Goal: Task Accomplishment & Management: Manage account settings

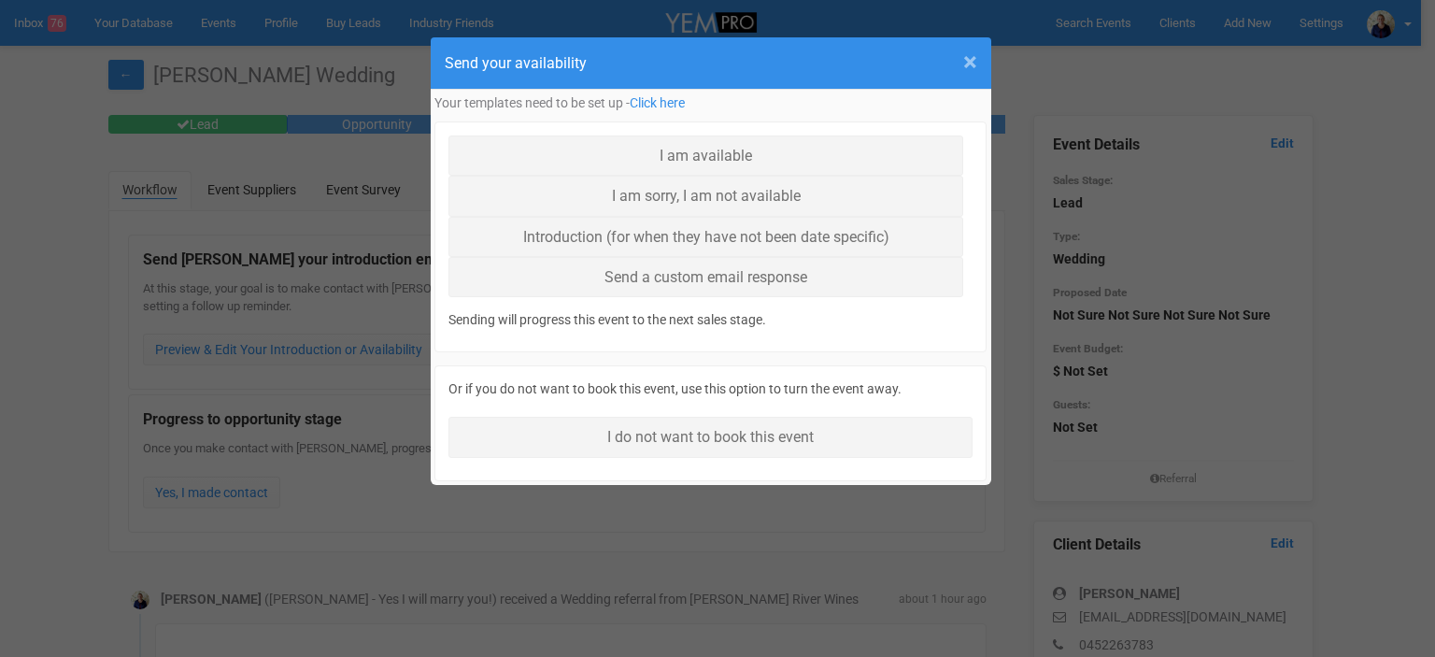
click at [974, 62] on span "×" at bounding box center [970, 62] width 14 height 31
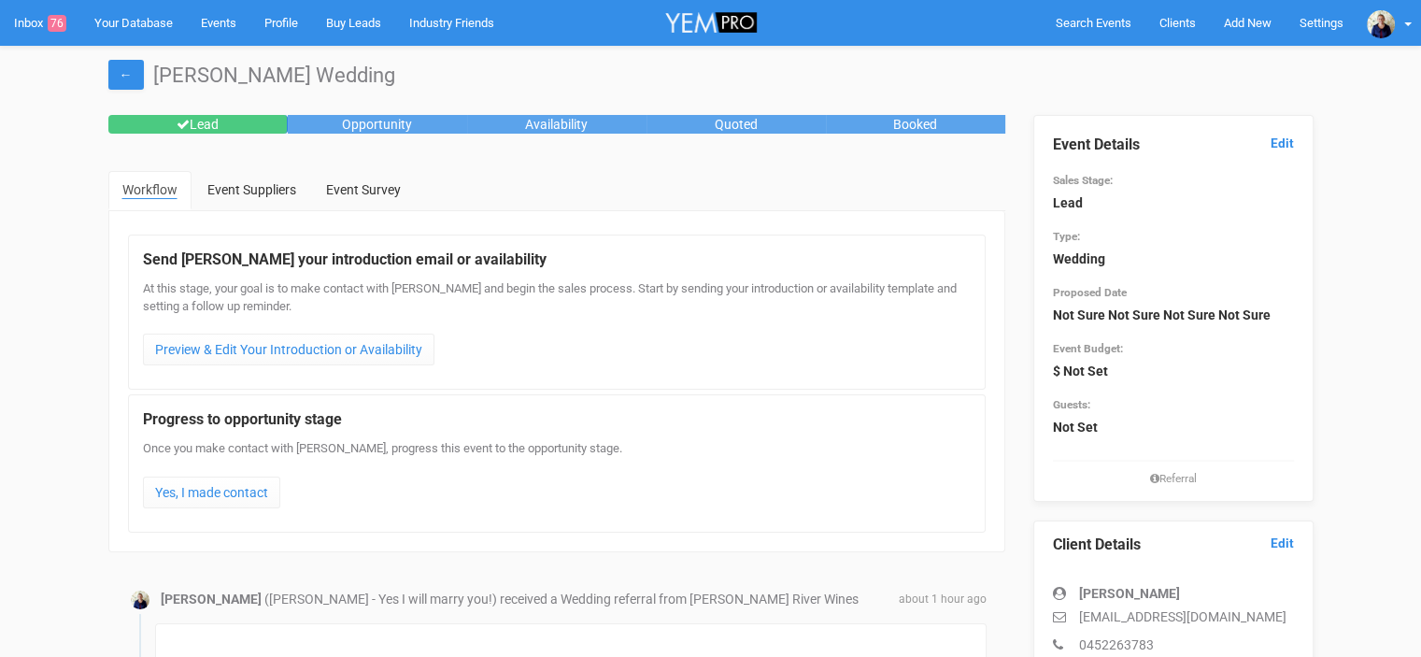
scroll to position [374, 0]
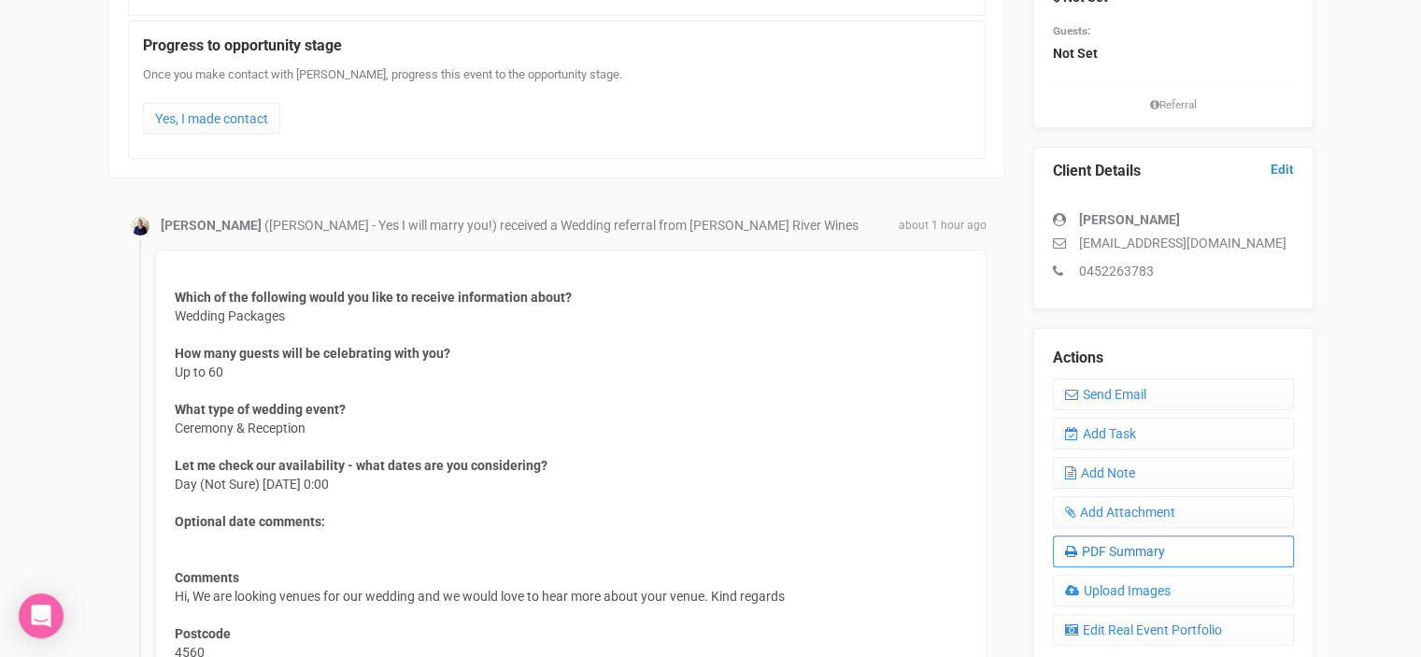
click at [1116, 552] on link "PDF Summary" at bounding box center [1173, 551] width 241 height 32
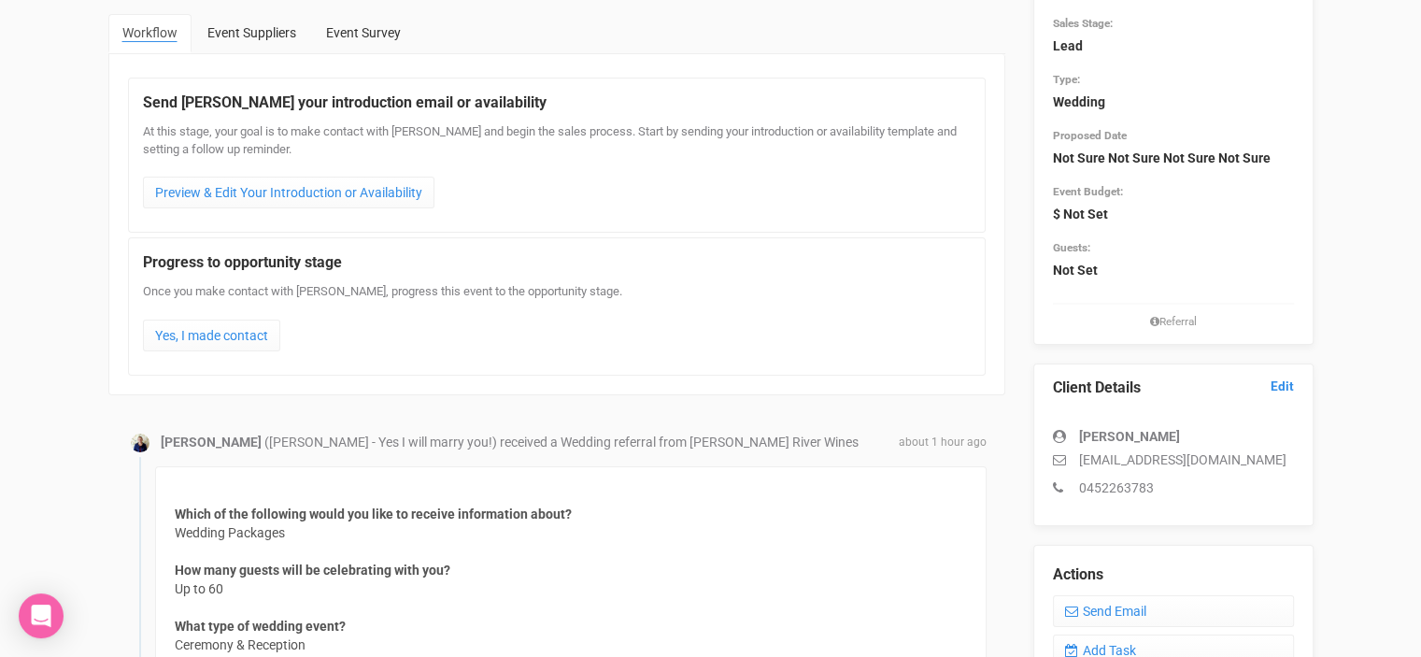
scroll to position [0, 0]
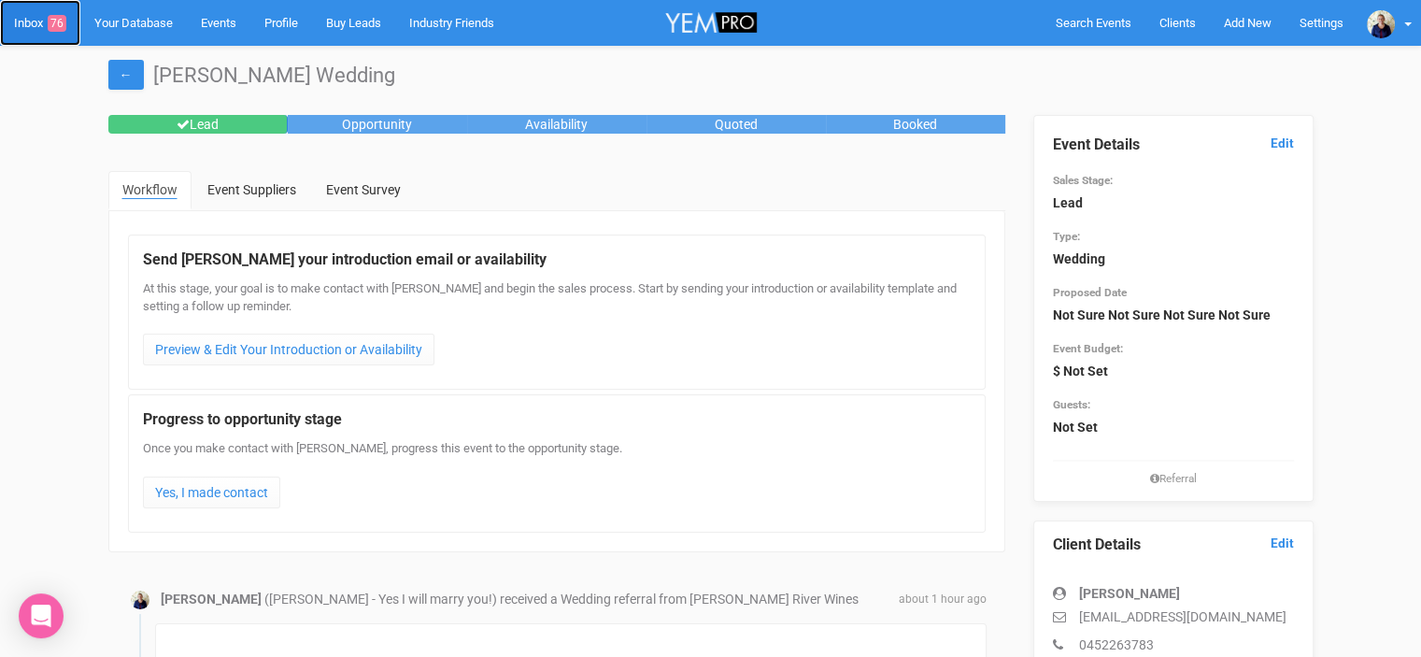
click at [30, 21] on link "Inbox 76" at bounding box center [40, 23] width 80 height 46
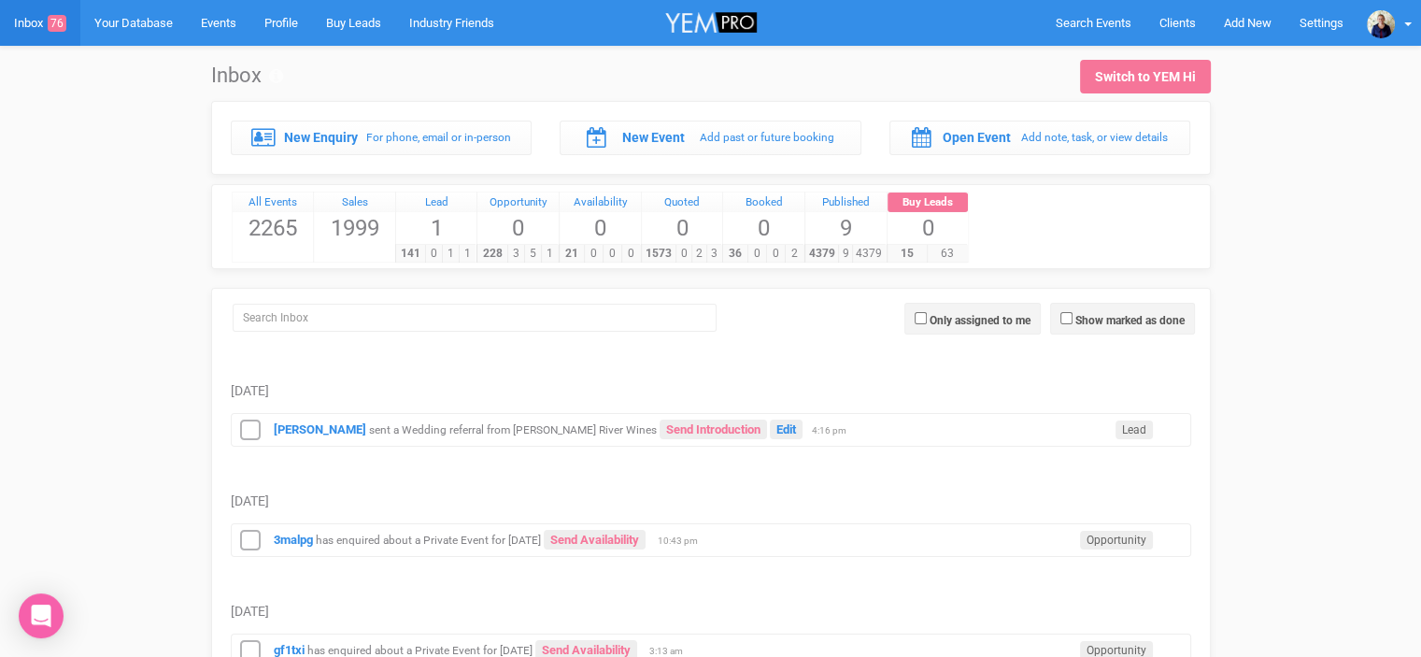
scroll to position [187, 0]
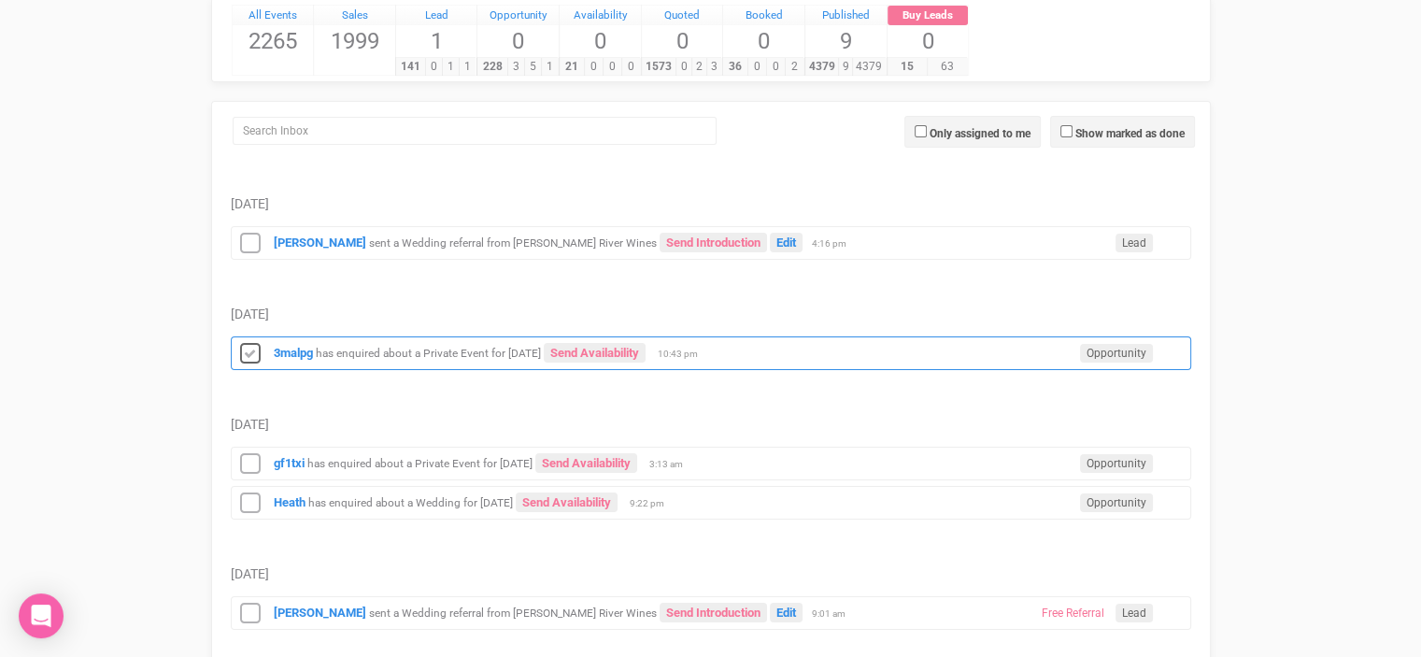
click at [241, 356] on icon at bounding box center [250, 354] width 28 height 24
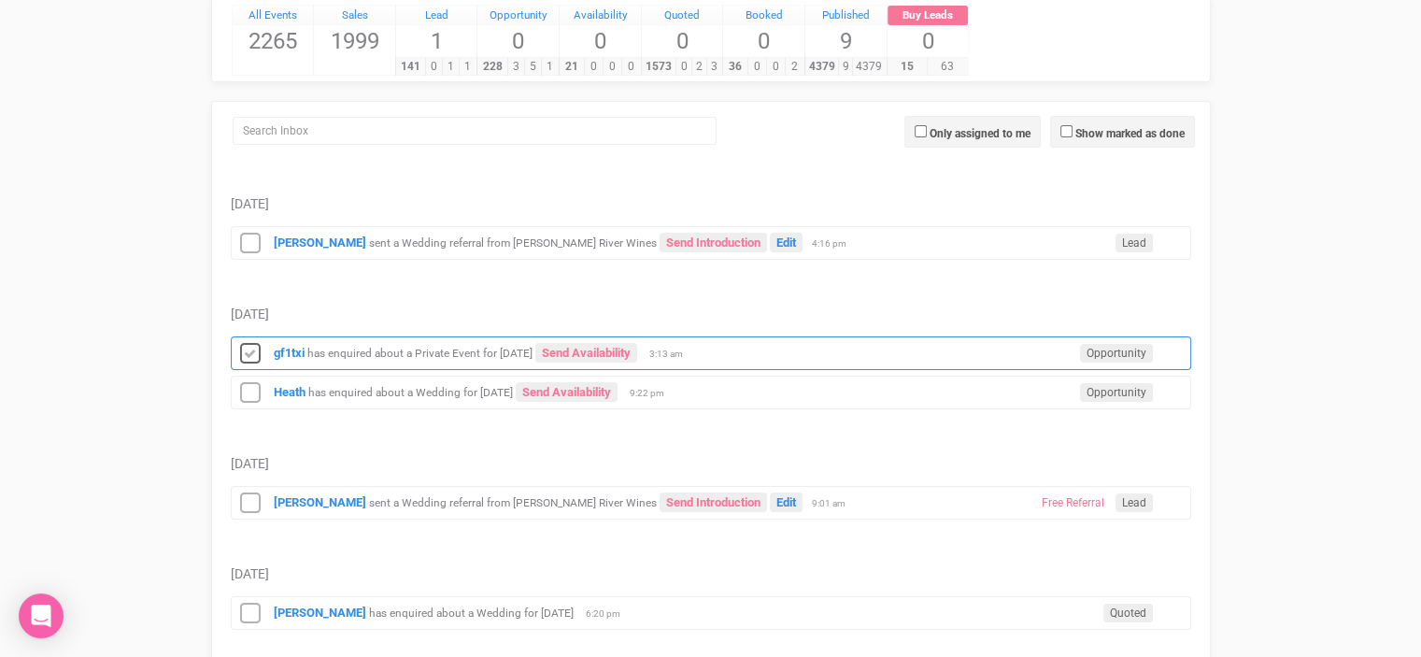
click at [251, 348] on icon at bounding box center [250, 354] width 28 height 24
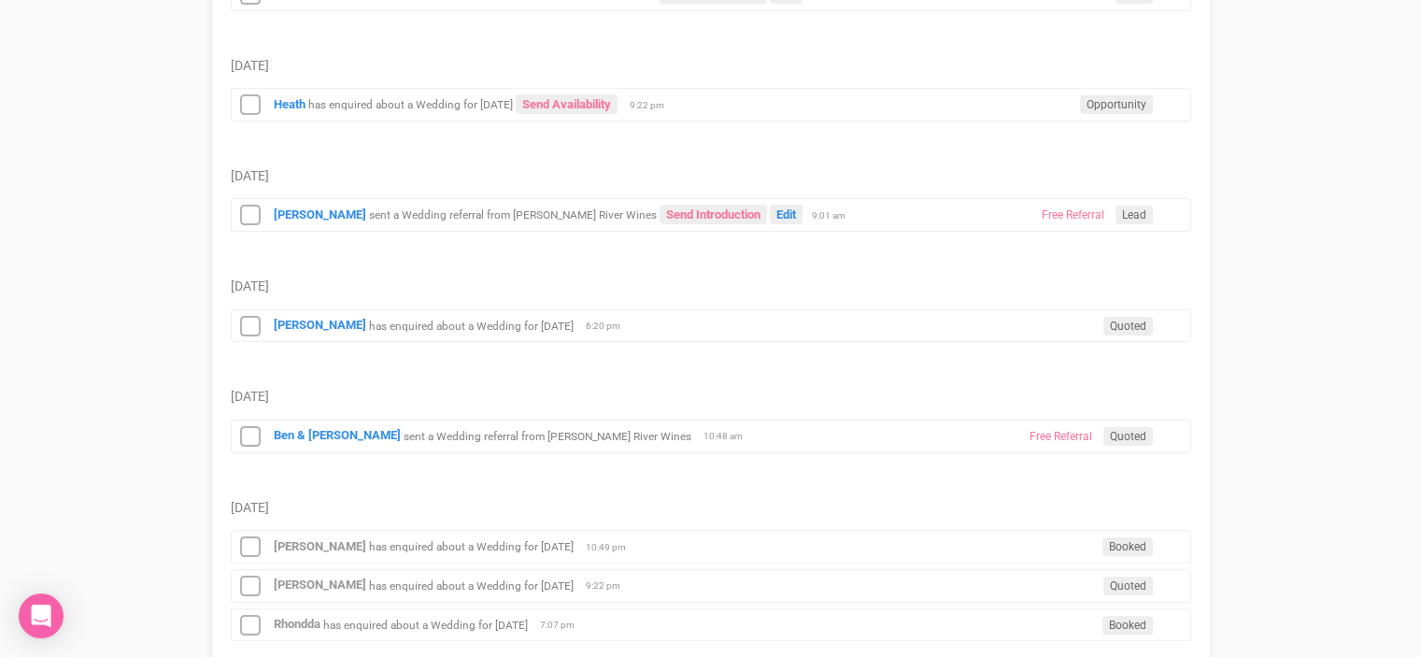
scroll to position [467, 0]
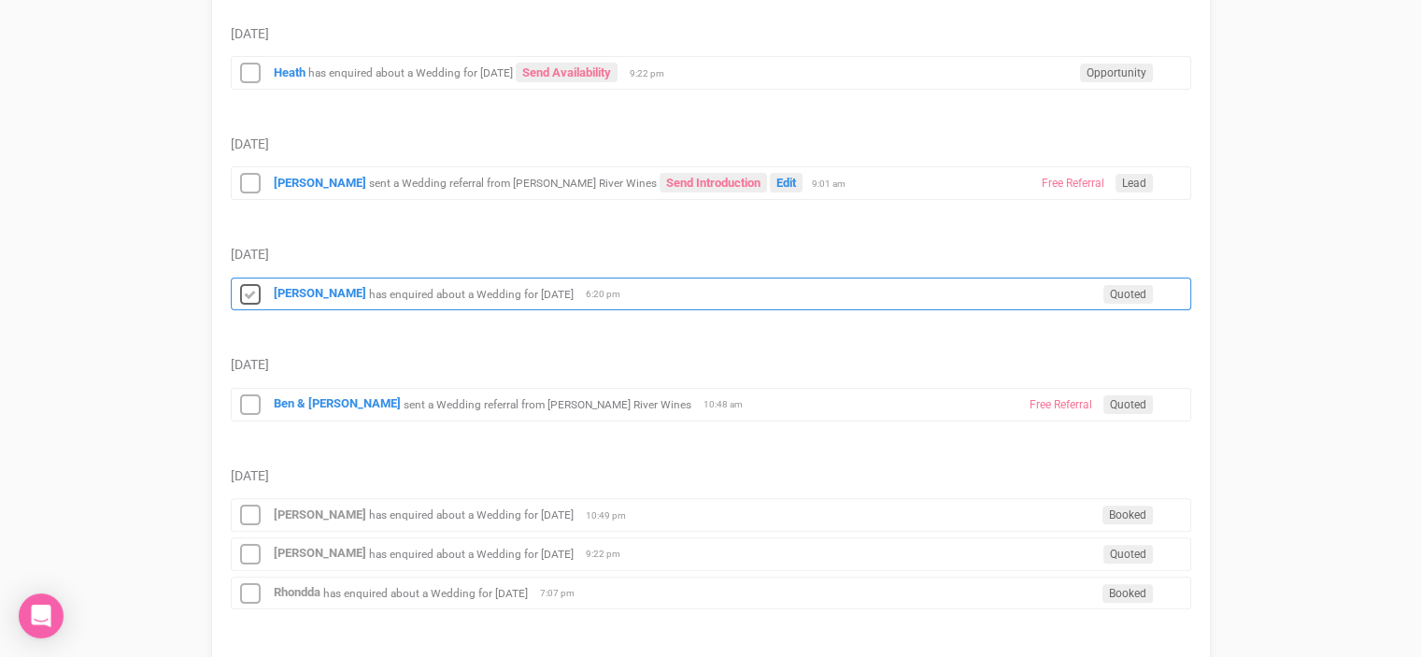
click at [245, 291] on icon at bounding box center [250, 295] width 28 height 24
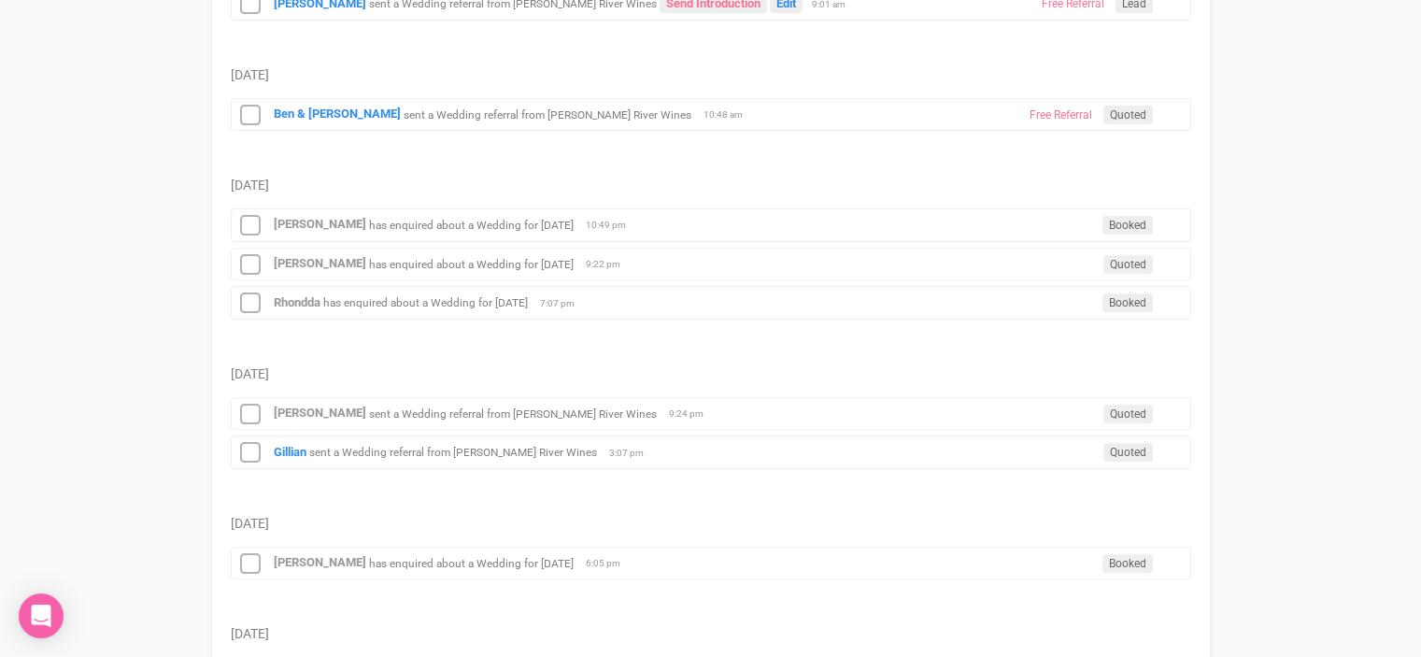
scroll to position [654, 0]
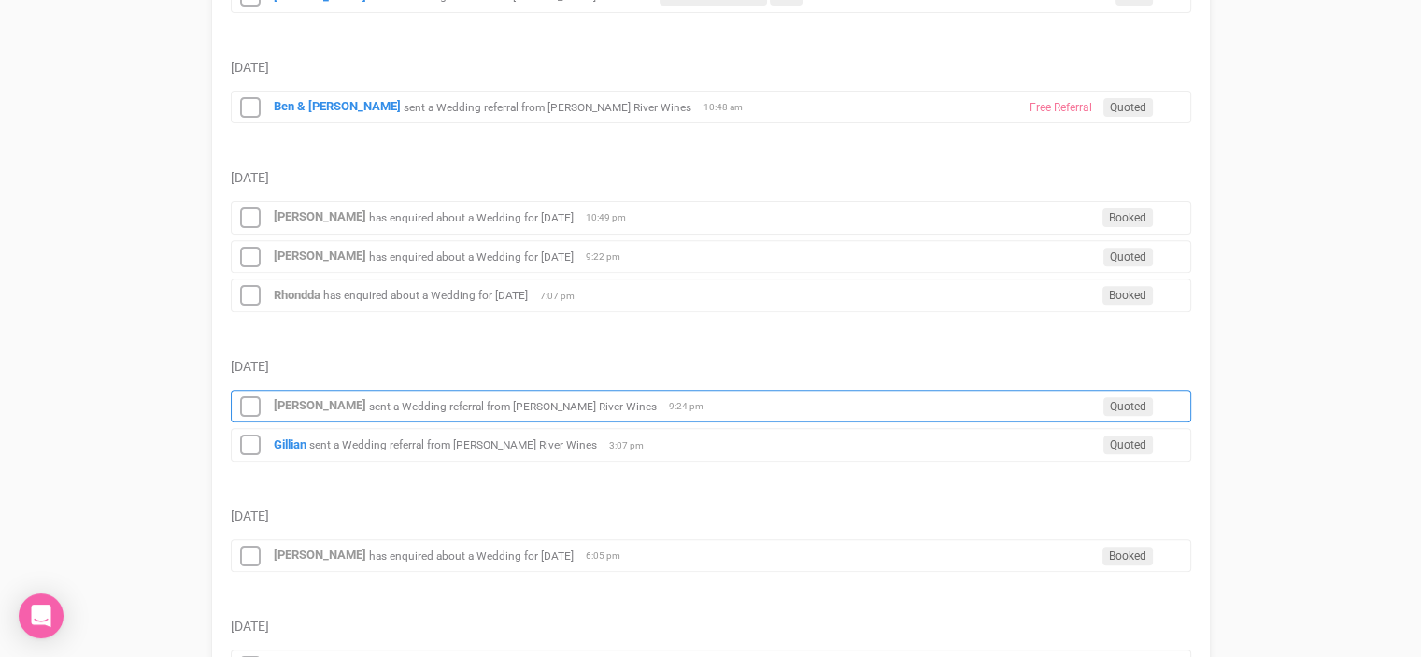
click at [393, 399] on small "sent a Wedding referral from [PERSON_NAME] River Wines" at bounding box center [513, 405] width 288 height 13
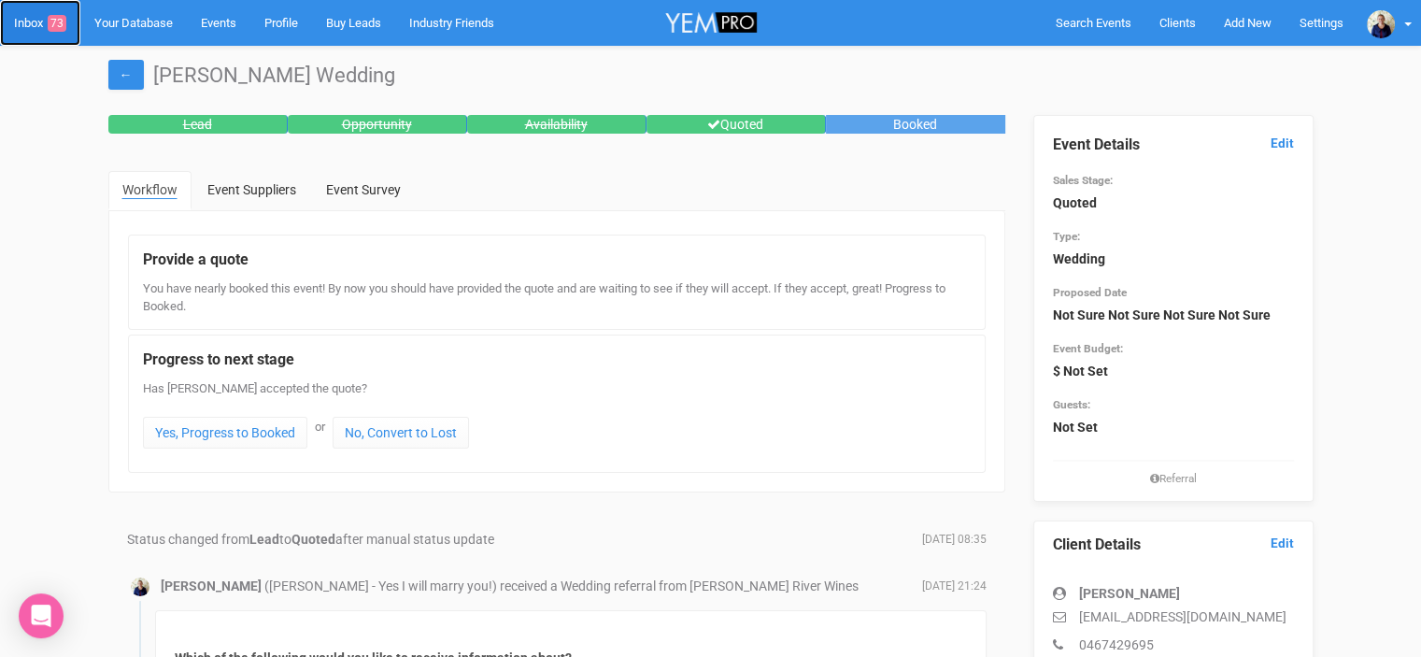
click at [26, 17] on link "Inbox 73" at bounding box center [40, 23] width 80 height 46
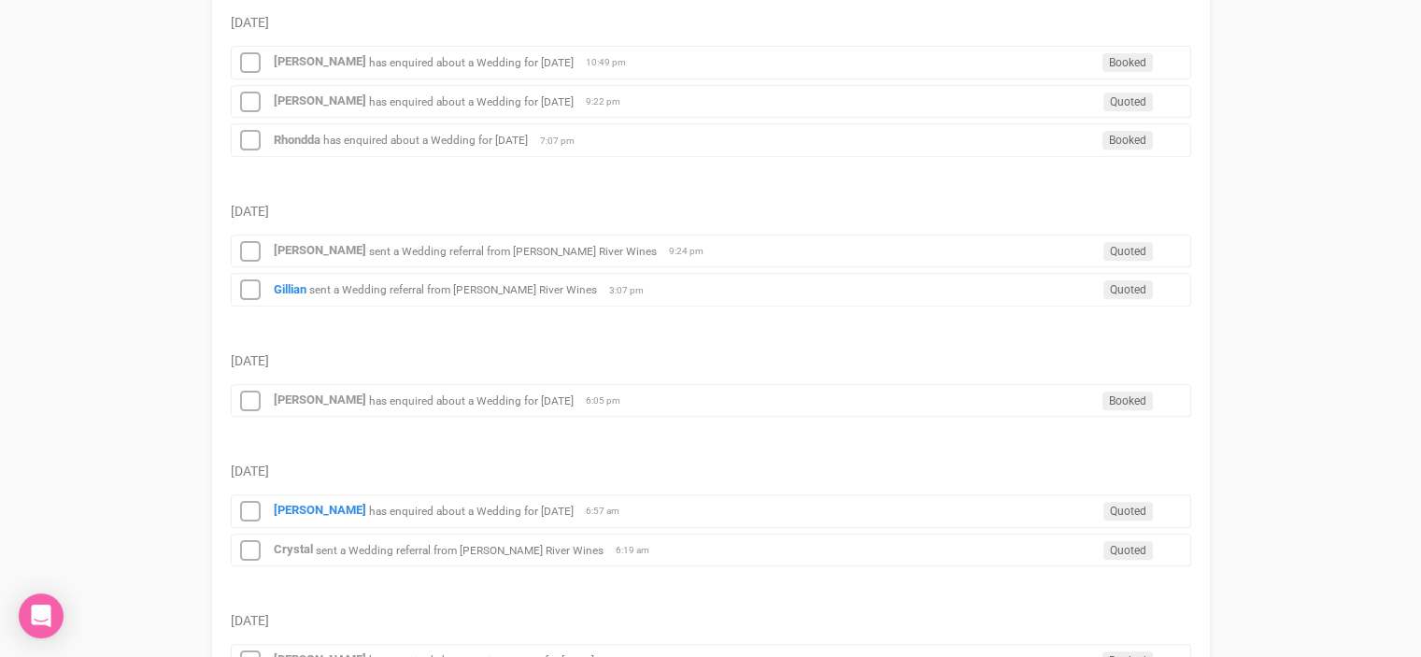
scroll to position [841, 0]
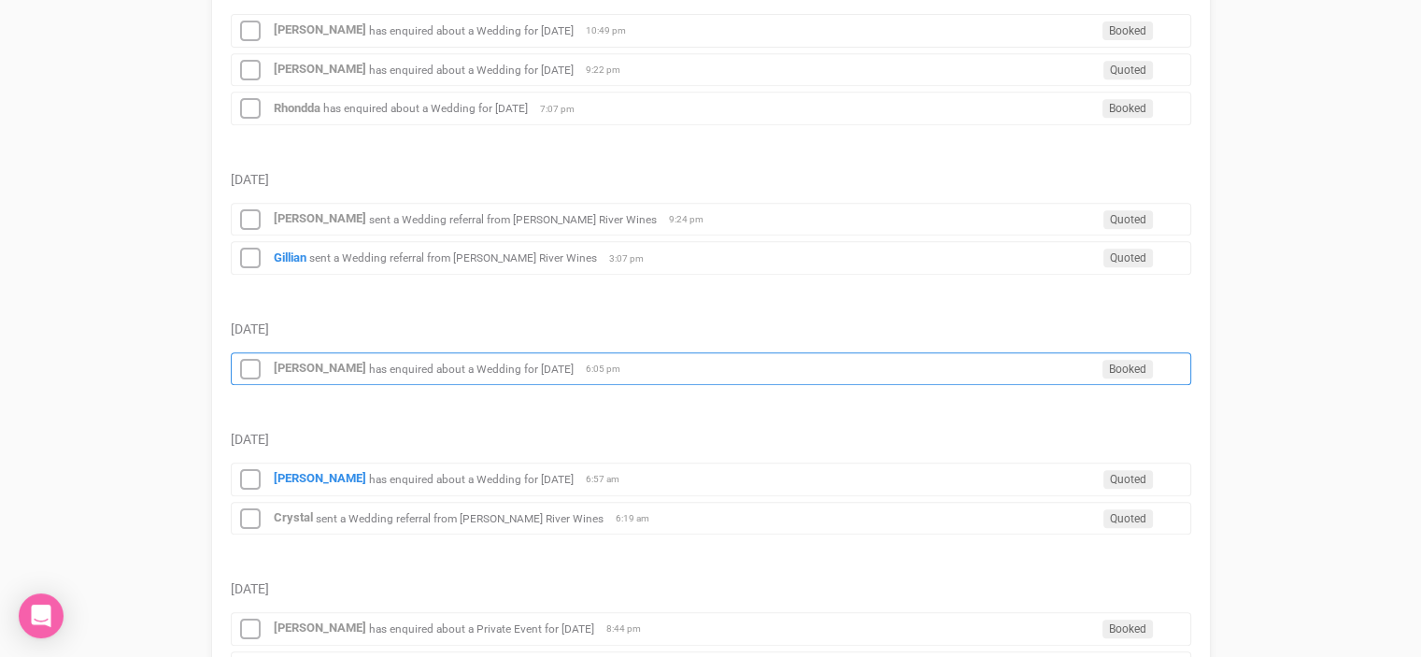
click at [467, 362] on small "has enquired about a Wedding for [DATE]" at bounding box center [471, 367] width 205 height 13
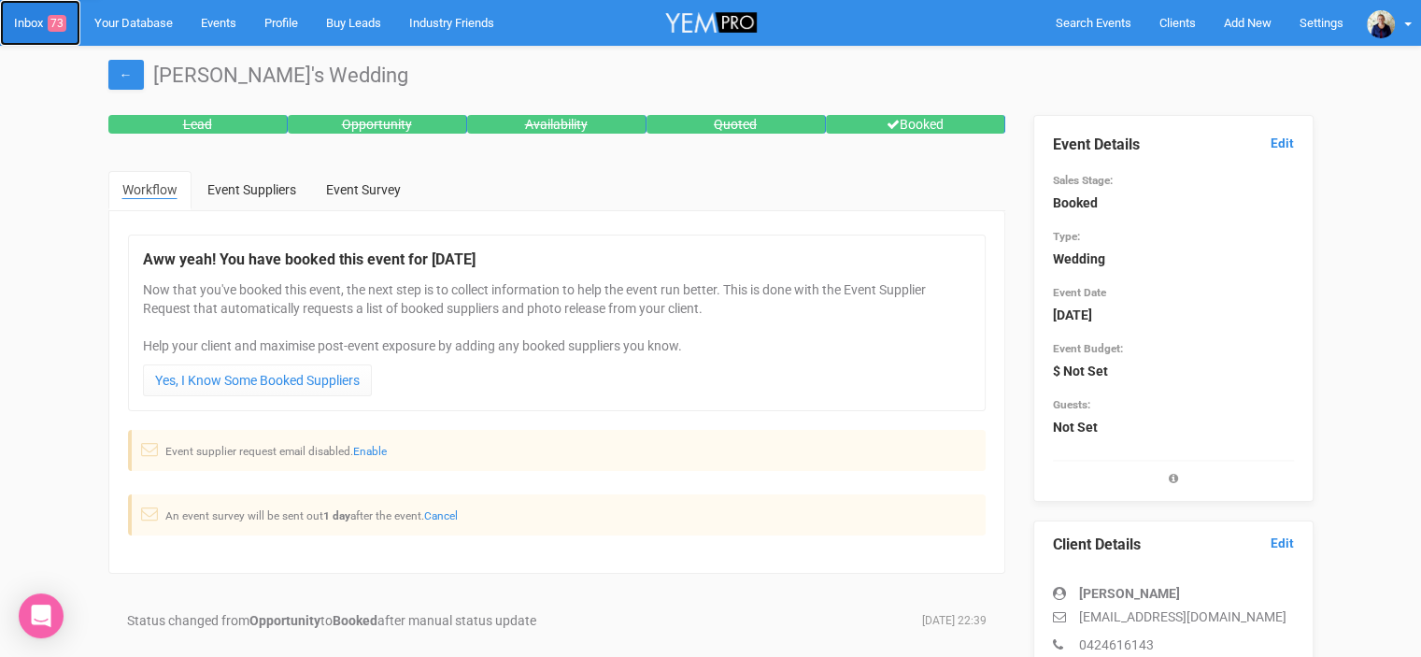
click at [25, 20] on link "Inbox 73" at bounding box center [40, 23] width 80 height 46
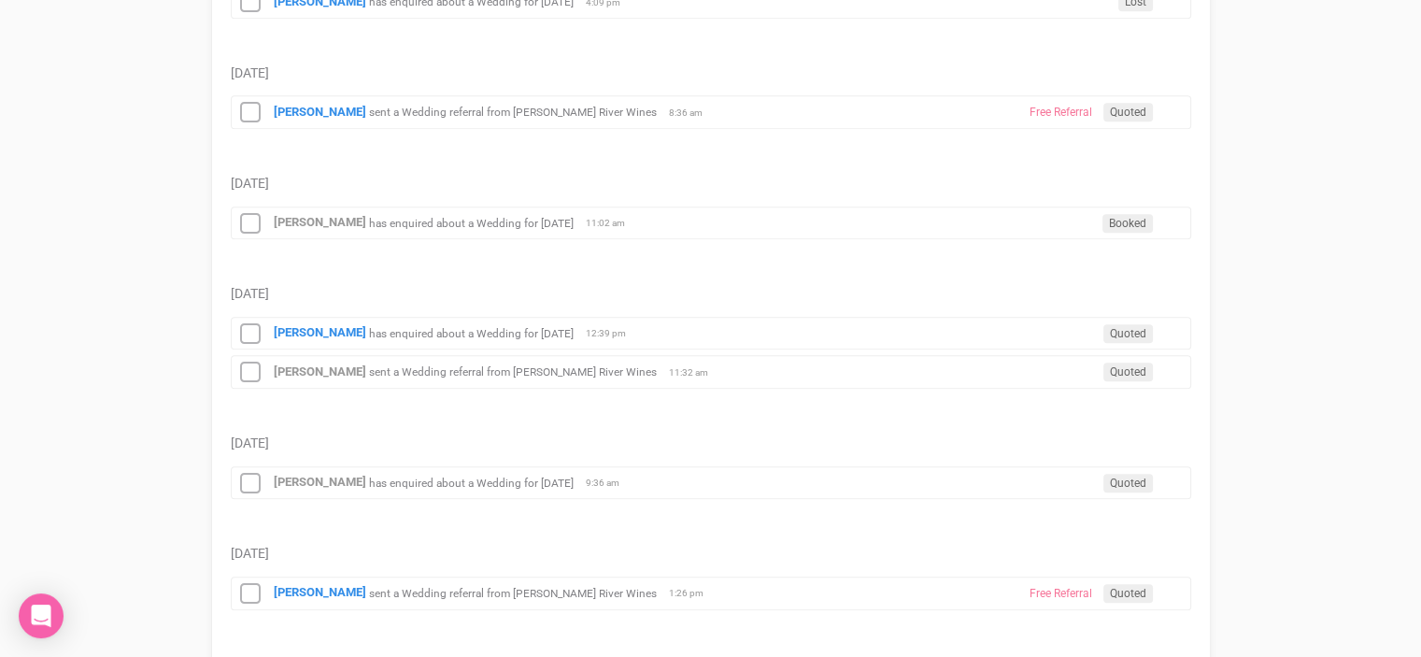
scroll to position [1868, 0]
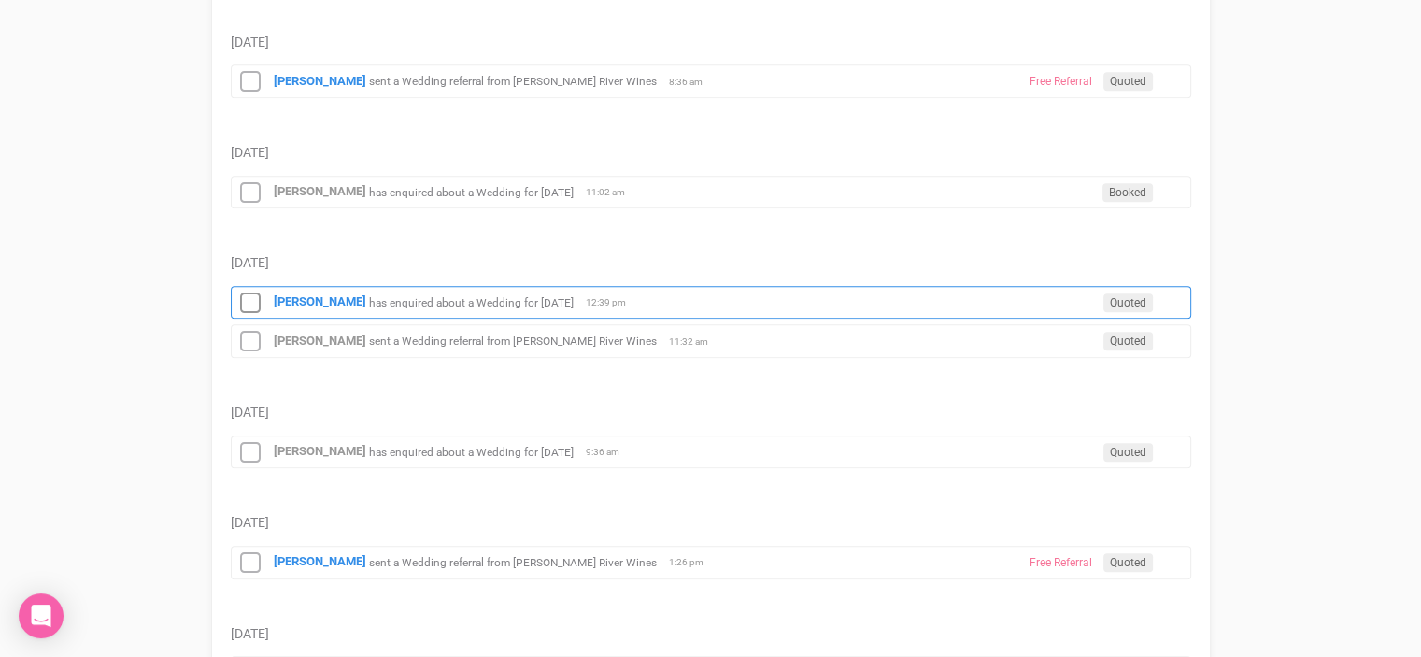
click at [404, 295] on small "has enquired about a Wedding for [DATE]" at bounding box center [471, 301] width 205 height 13
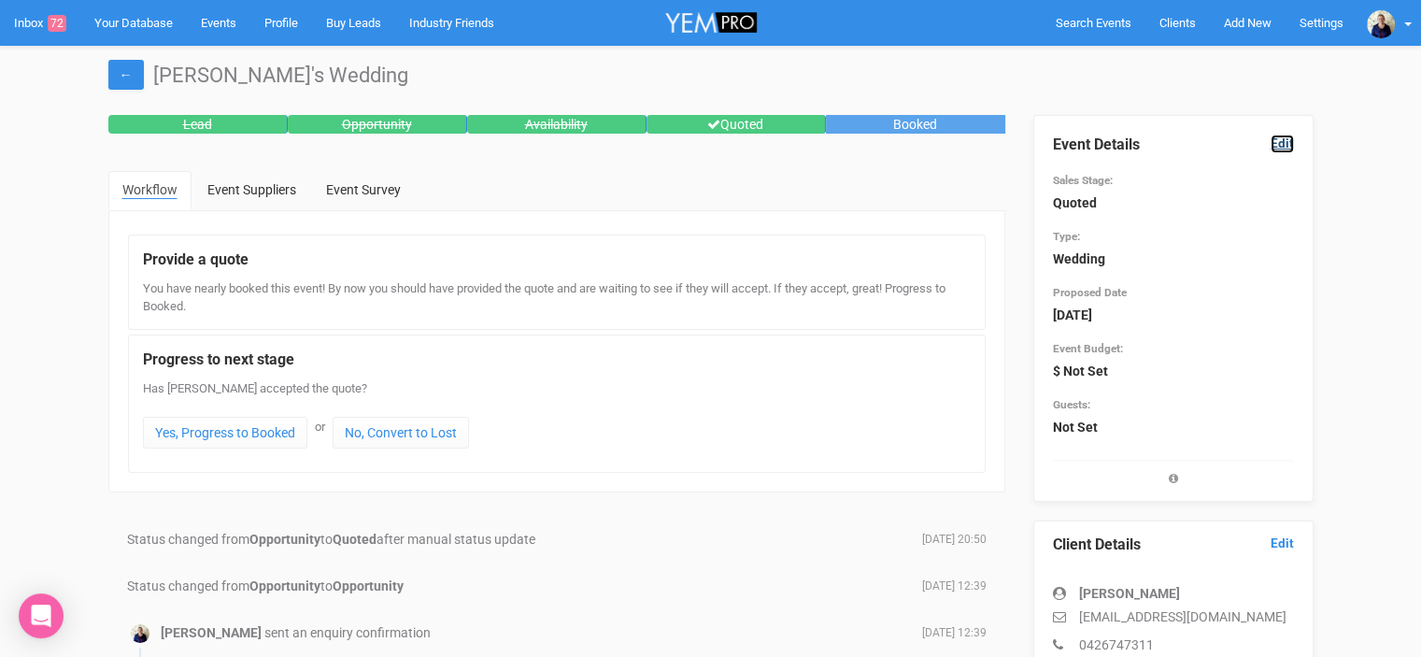
click at [1284, 137] on link "Edit" at bounding box center [1281, 143] width 23 height 18
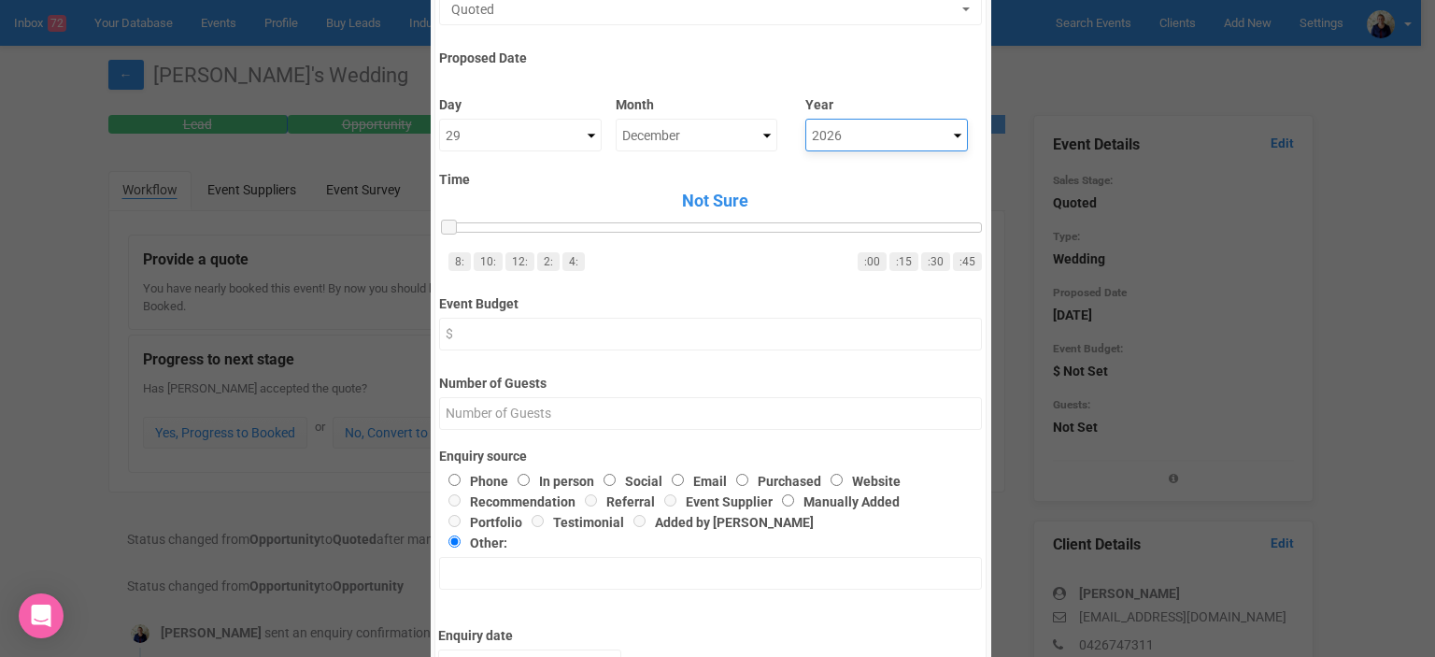
scroll to position [221, 0]
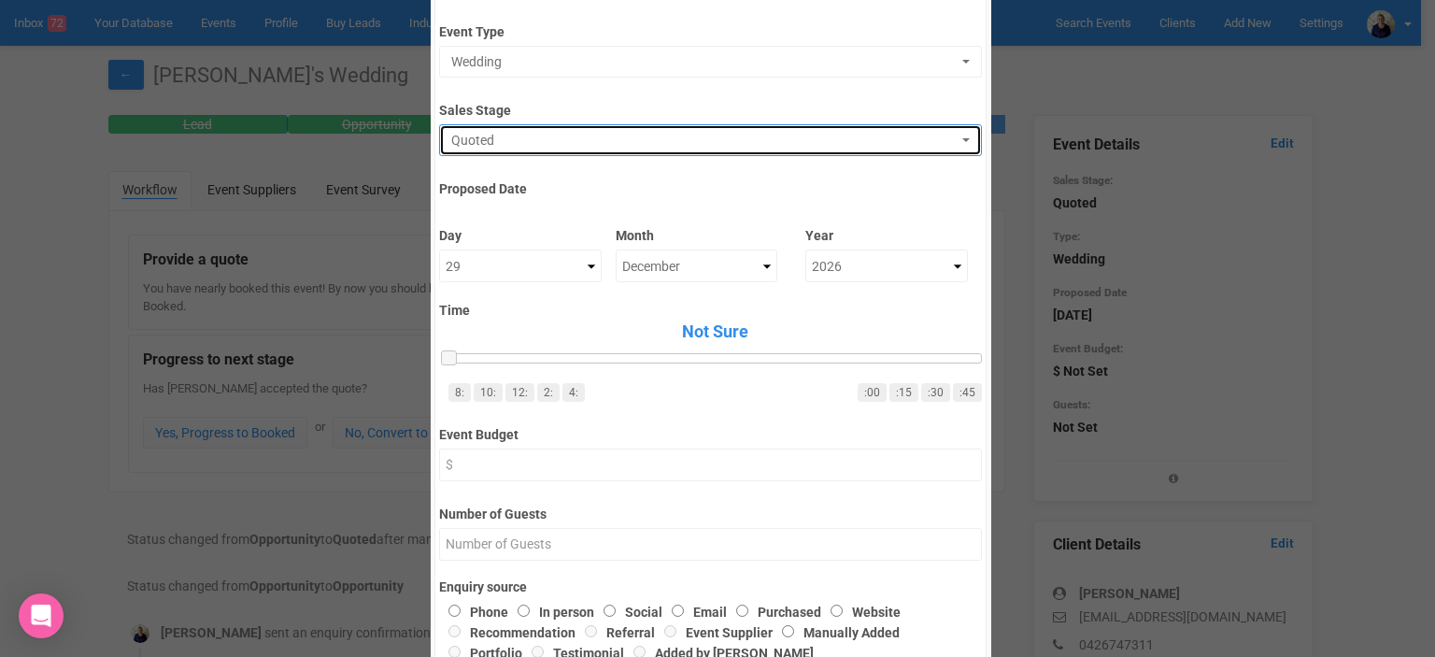
click at [537, 142] on span "Quoted" at bounding box center [704, 140] width 506 height 19
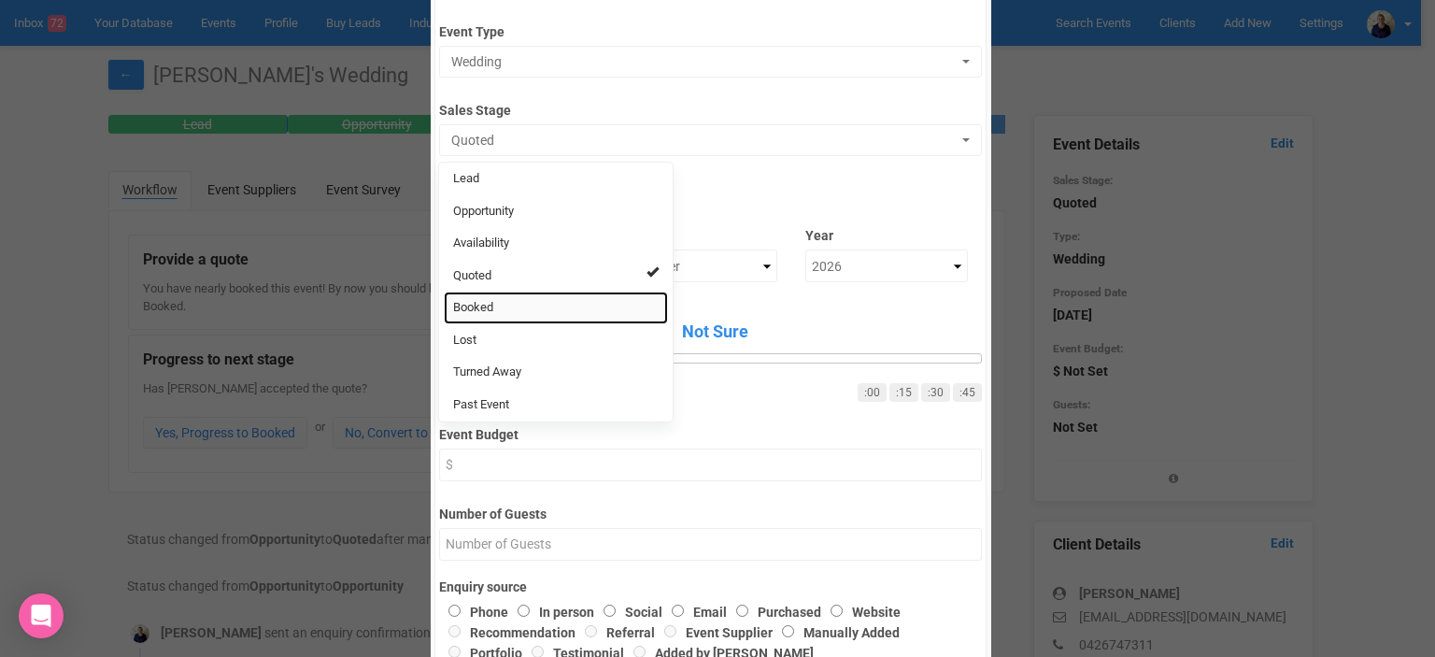
click at [497, 302] on link "Booked" at bounding box center [556, 307] width 224 height 33
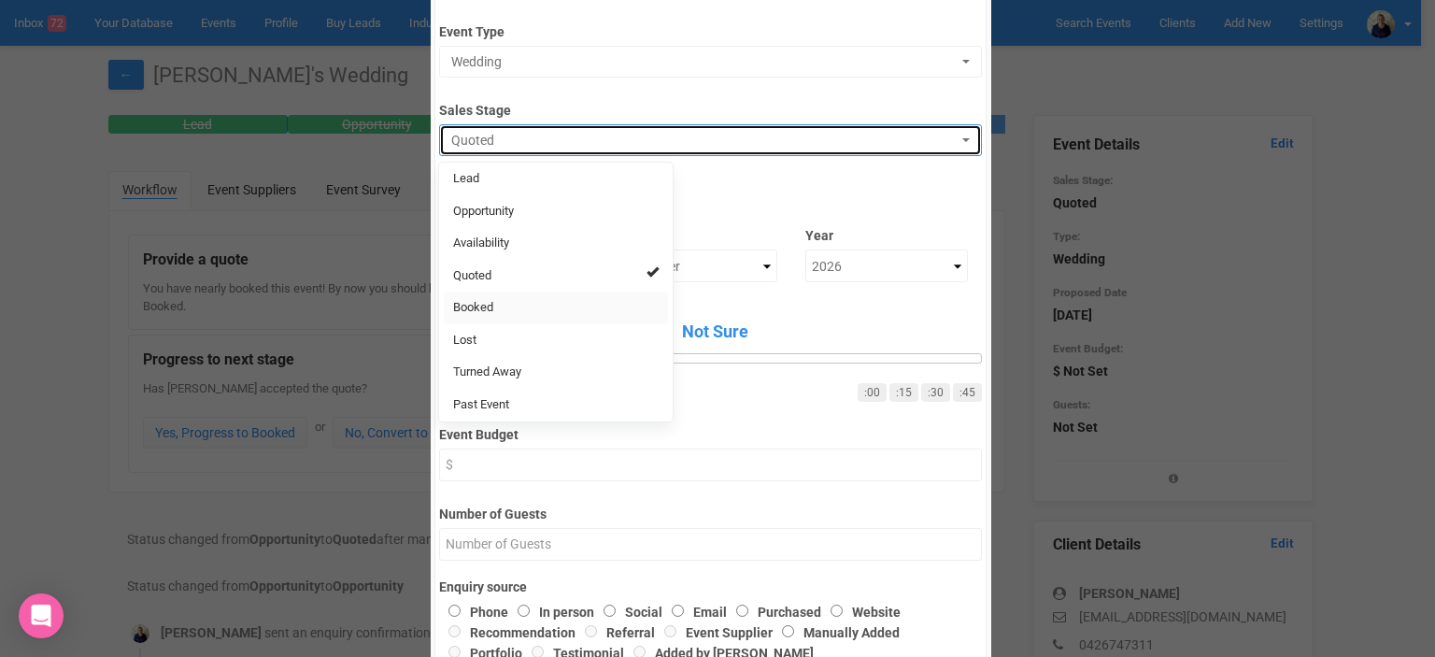
select select "2"
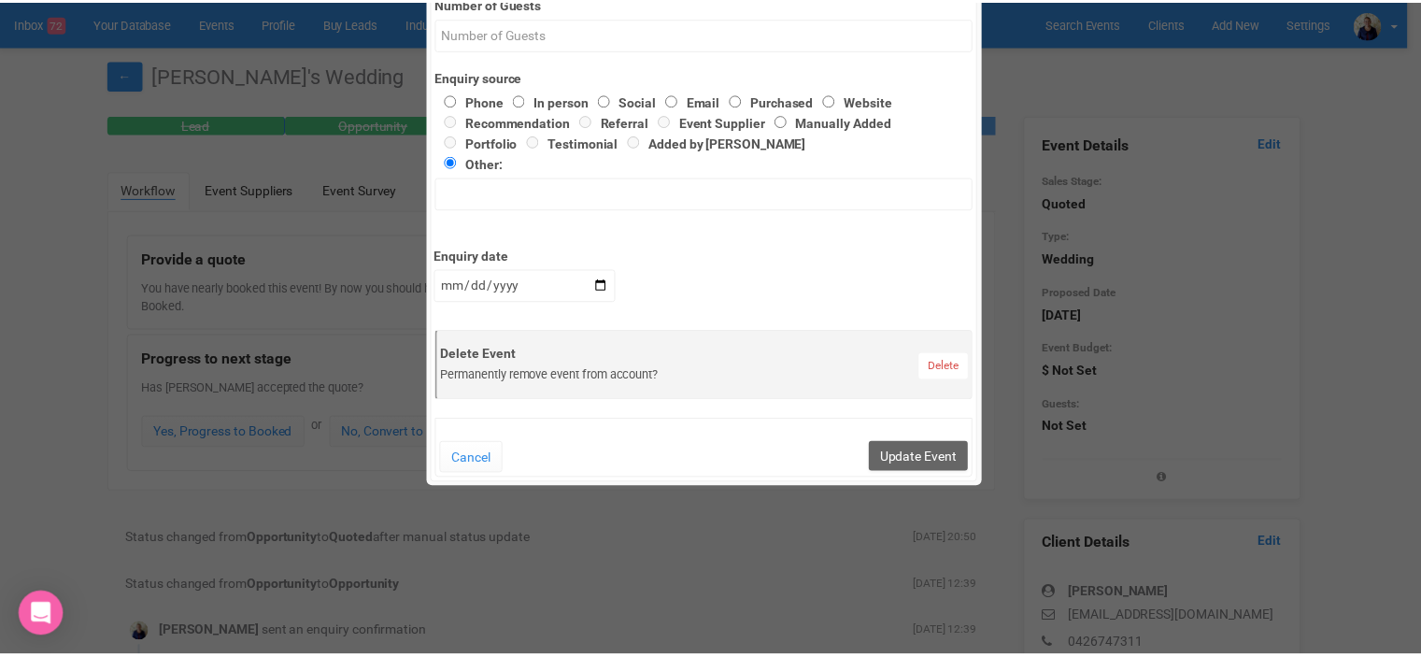
scroll to position [969, 0]
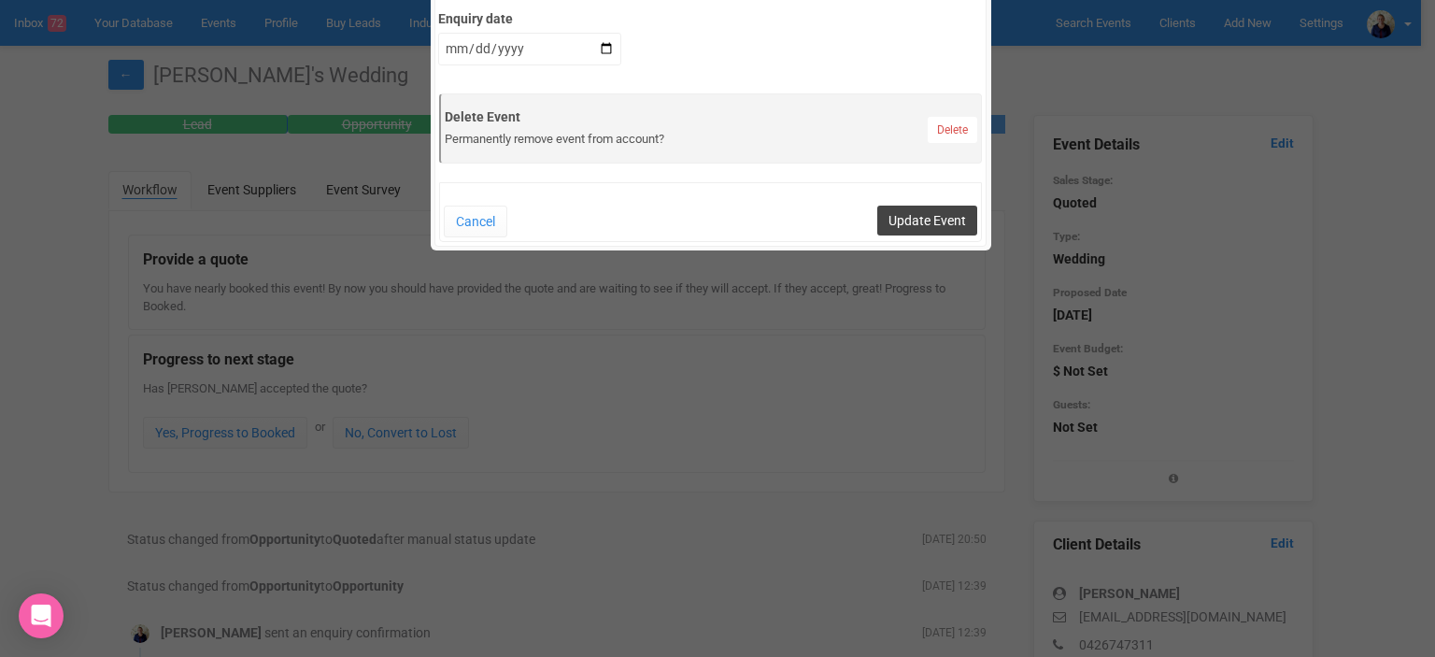
click at [912, 217] on button "Update Event" at bounding box center [927, 220] width 100 height 30
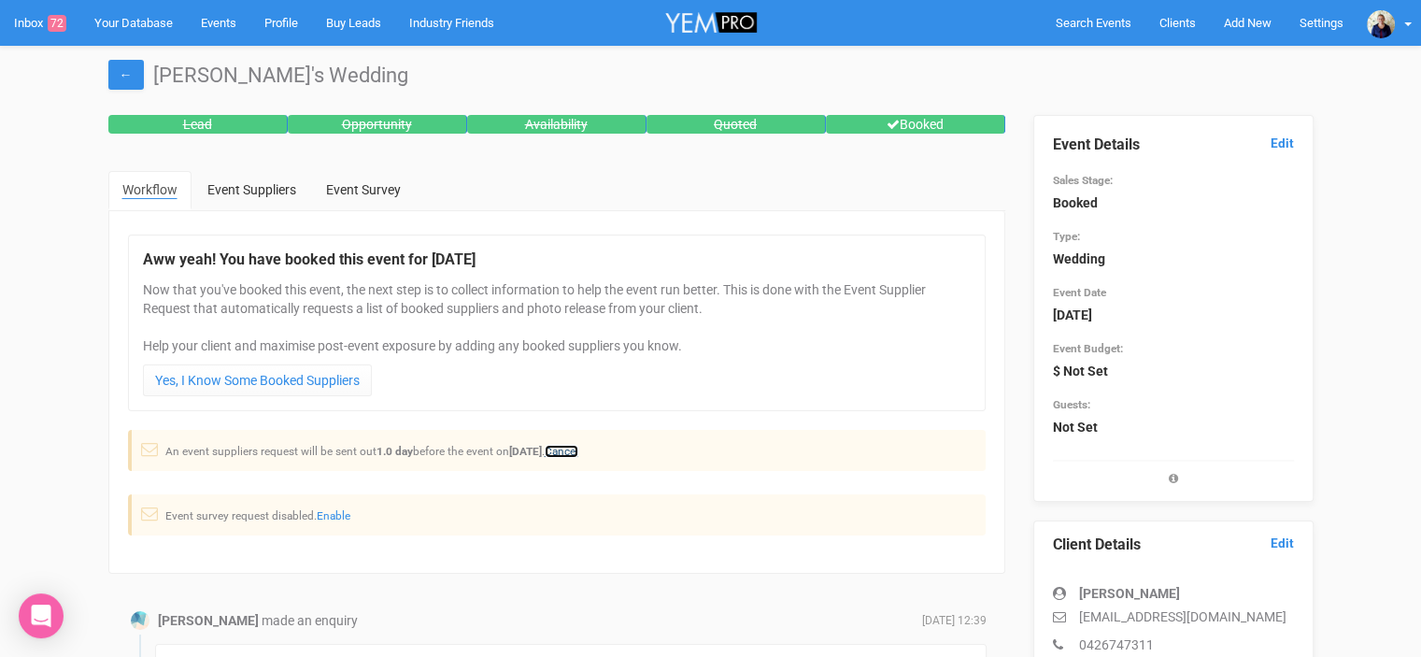
click at [578, 450] on link "Cancel" at bounding box center [562, 451] width 34 height 13
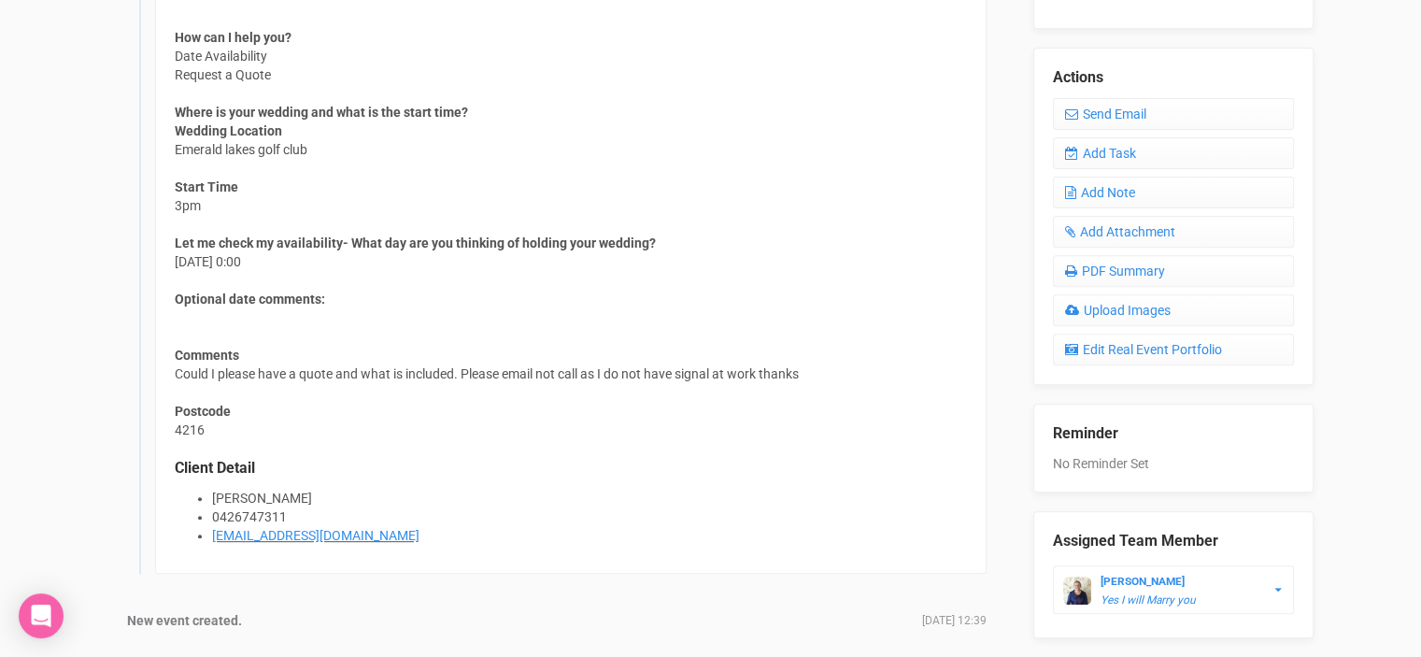
scroll to position [0, 0]
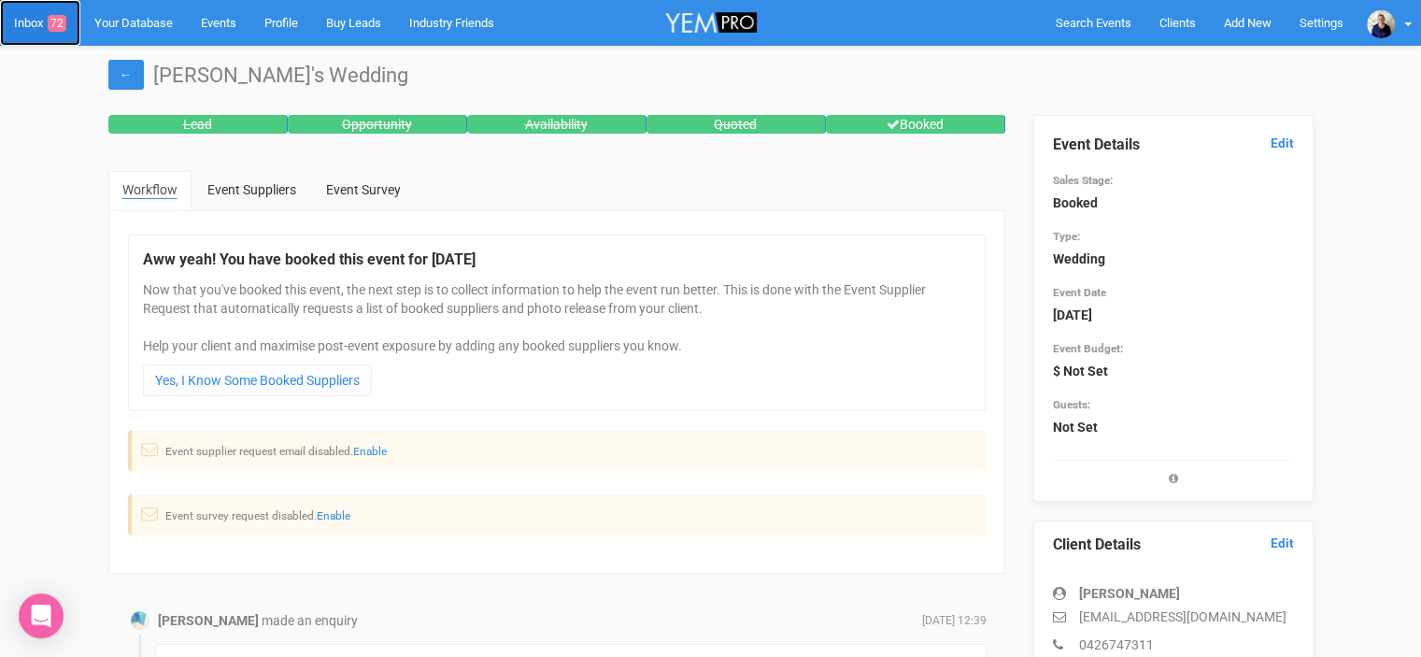
click at [32, 21] on link "Inbox 72" at bounding box center [40, 23] width 80 height 46
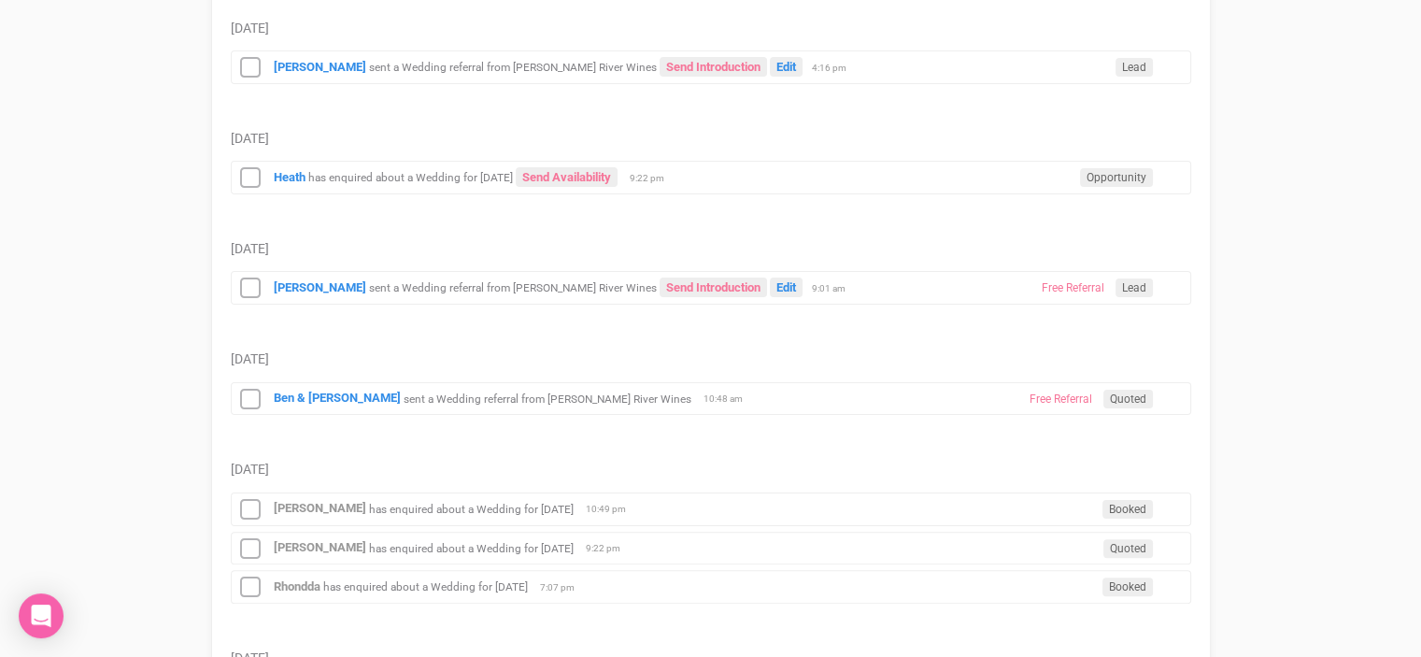
scroll to position [374, 0]
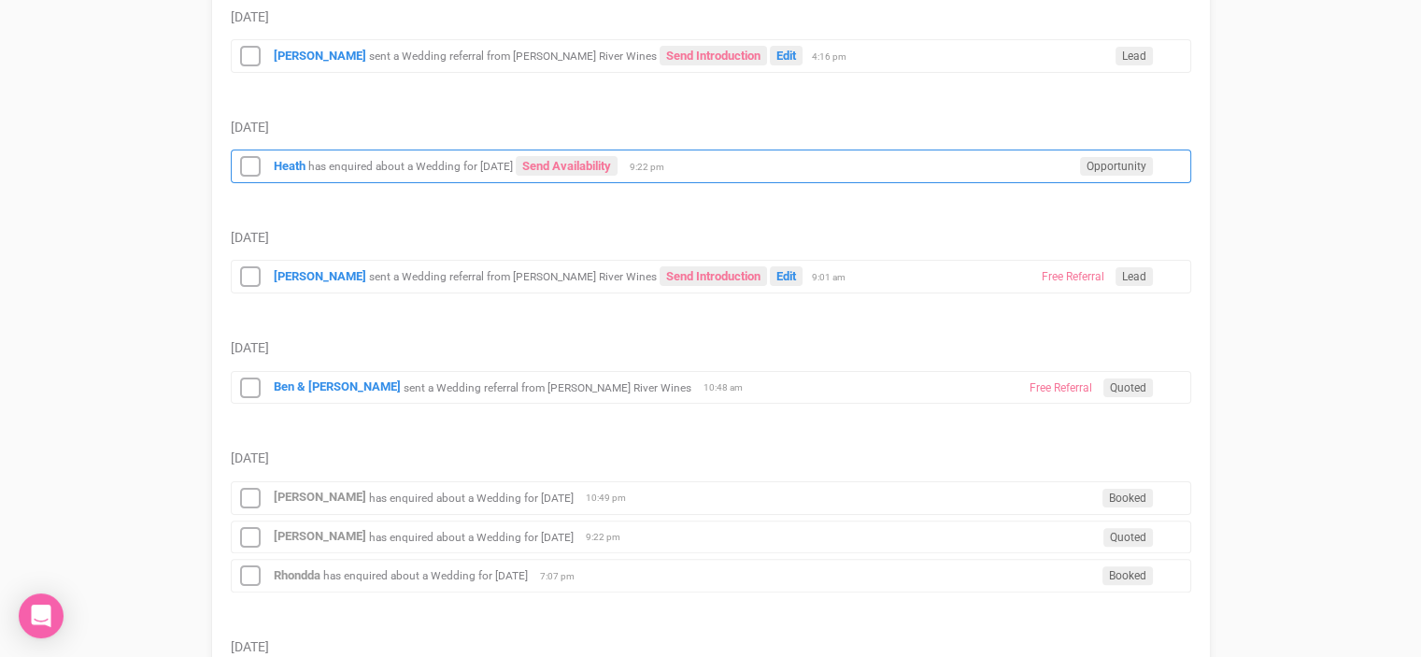
click at [460, 161] on small "has enquired about a Wedding for [DATE]" at bounding box center [410, 166] width 205 height 13
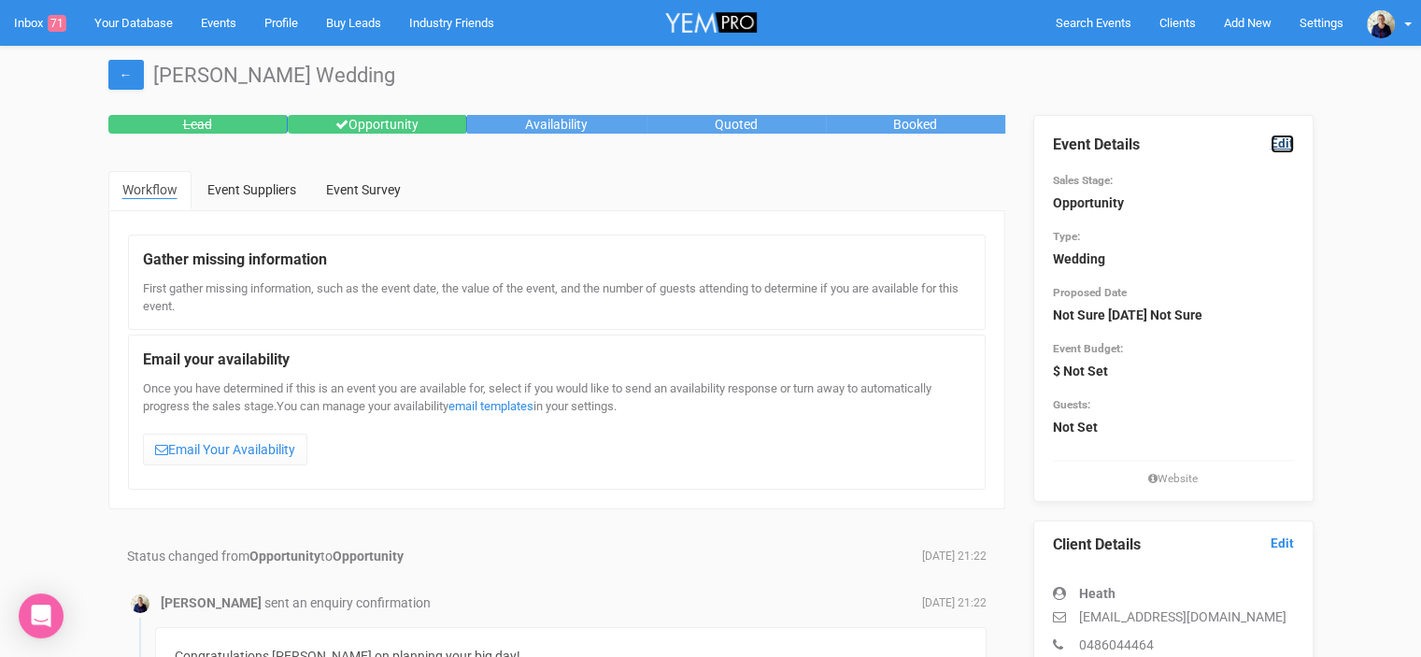
click at [1281, 141] on link "Edit" at bounding box center [1281, 143] width 23 height 18
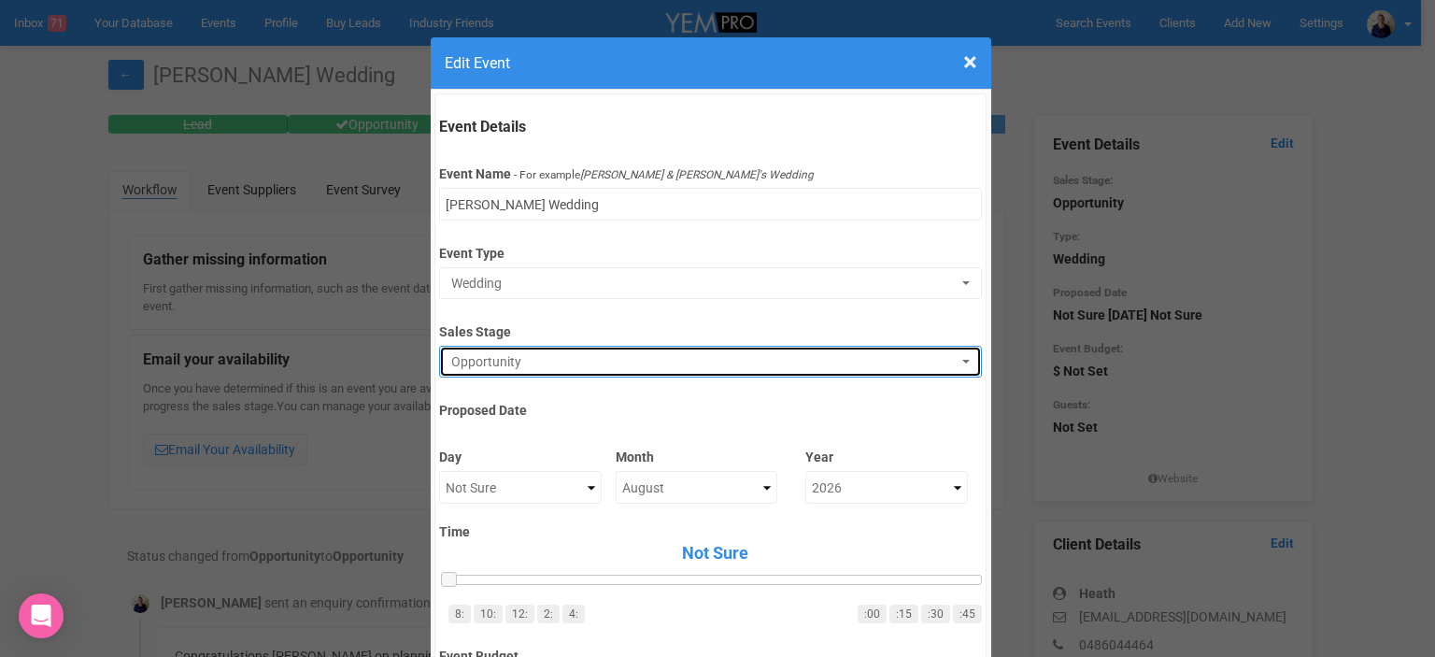
click at [588, 367] on span "Opportunity" at bounding box center [704, 361] width 506 height 19
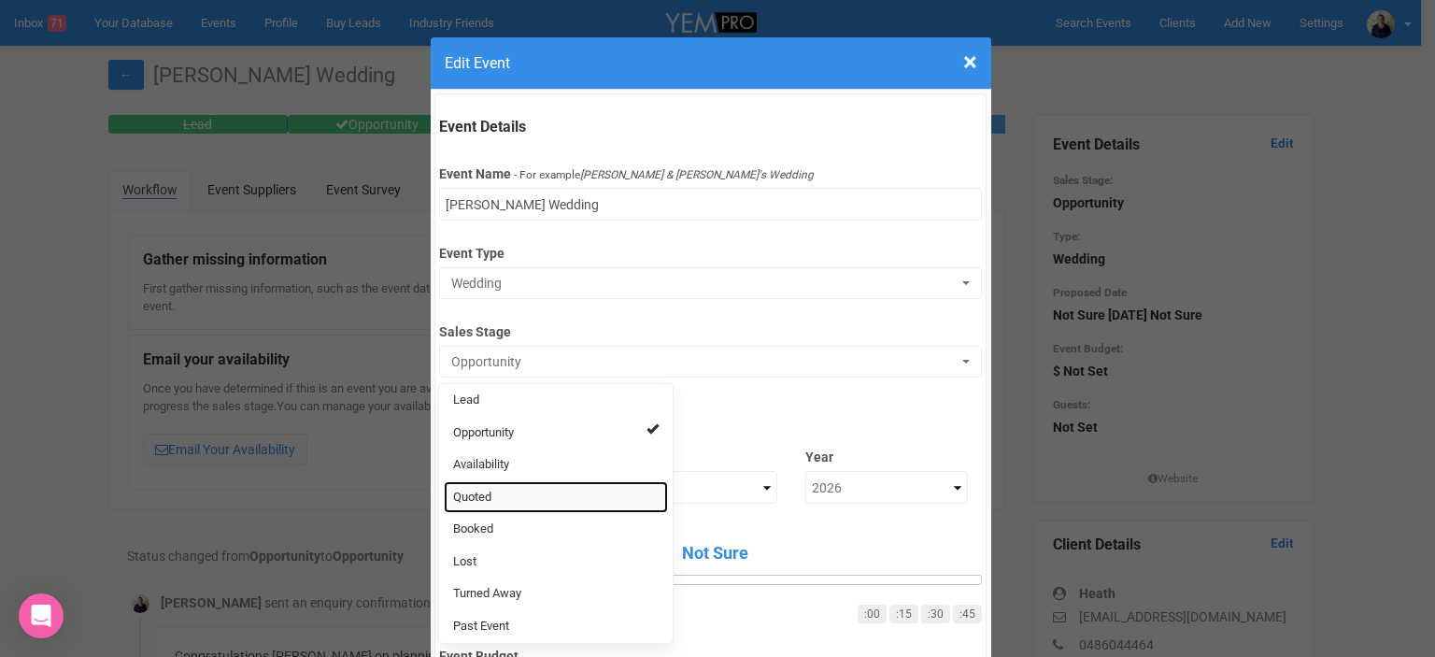
click at [514, 500] on link "Quoted" at bounding box center [556, 497] width 224 height 33
select select "9"
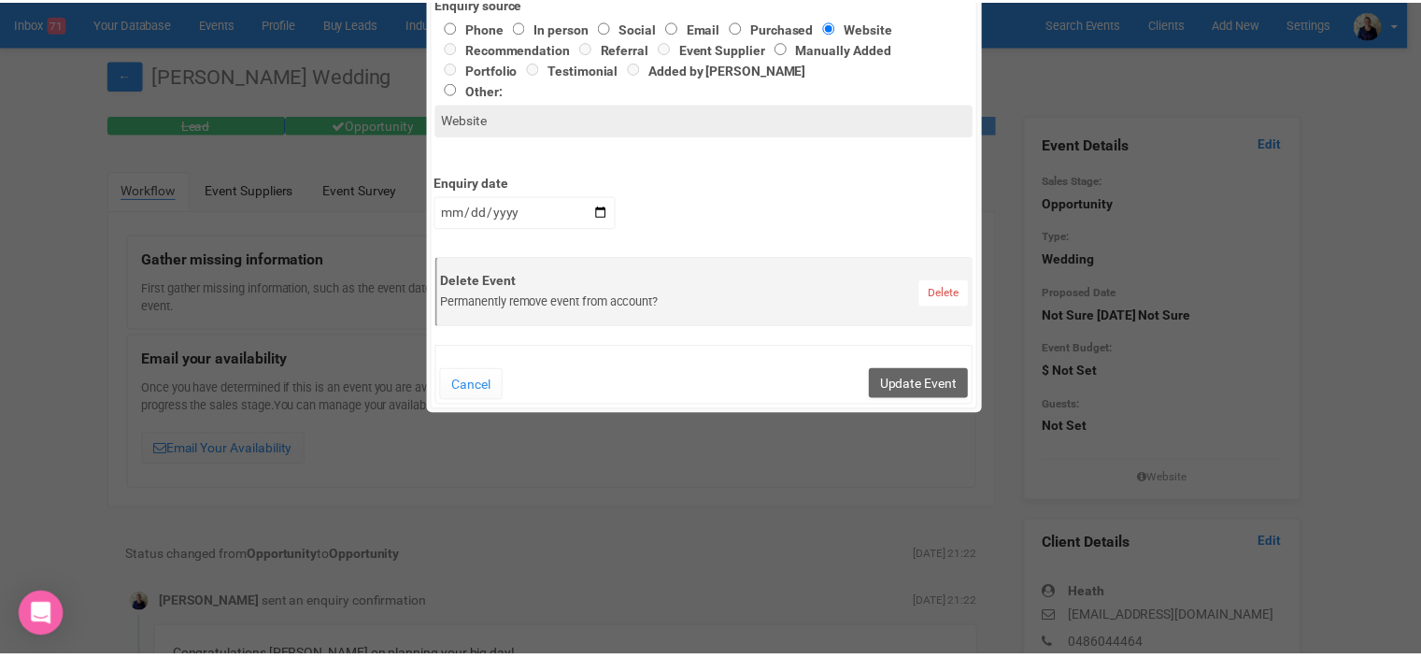
scroll to position [841, 0]
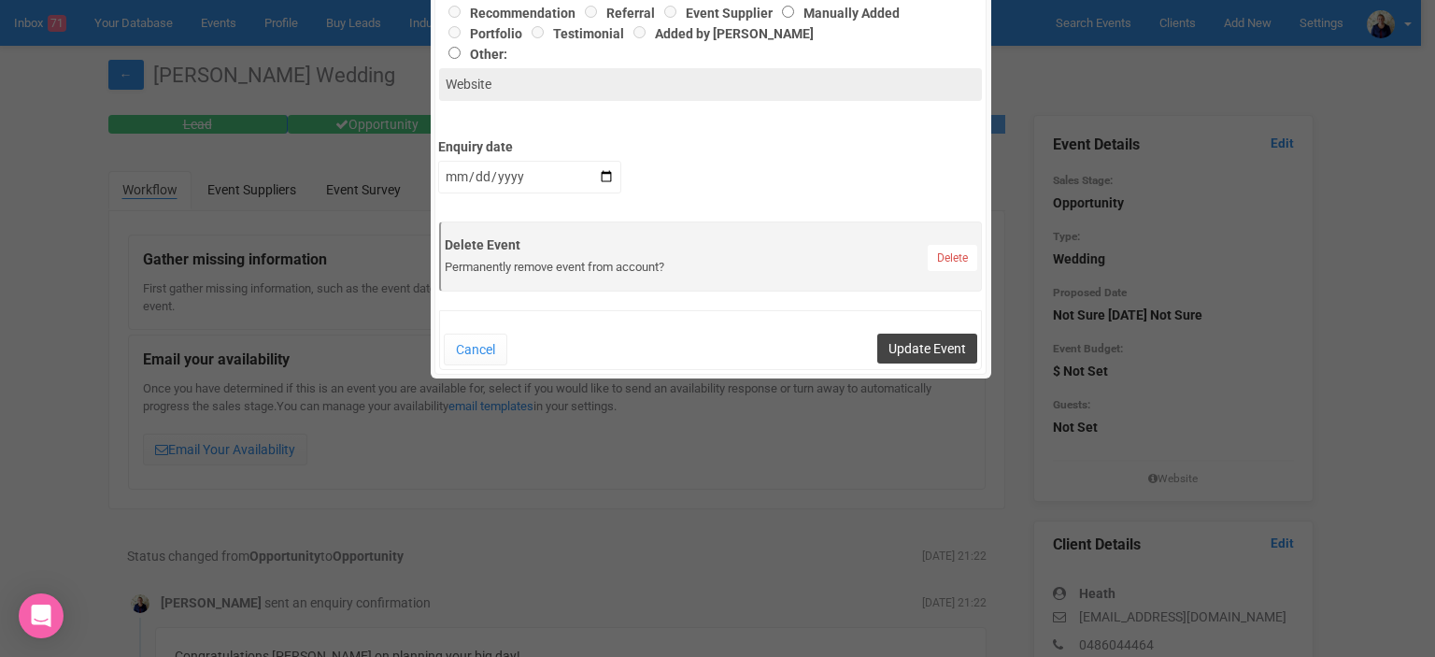
click at [927, 339] on button "Update Event" at bounding box center [927, 348] width 100 height 30
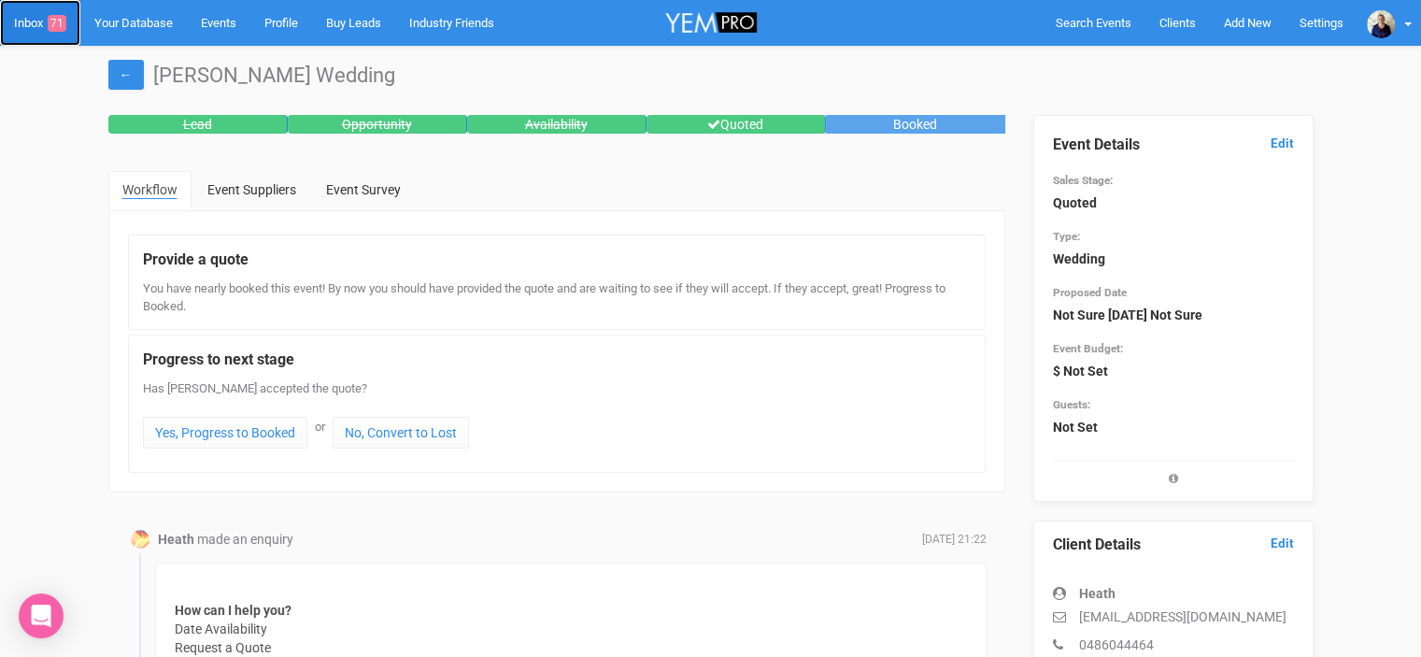
click at [30, 25] on link "Inbox 71" at bounding box center [40, 23] width 80 height 46
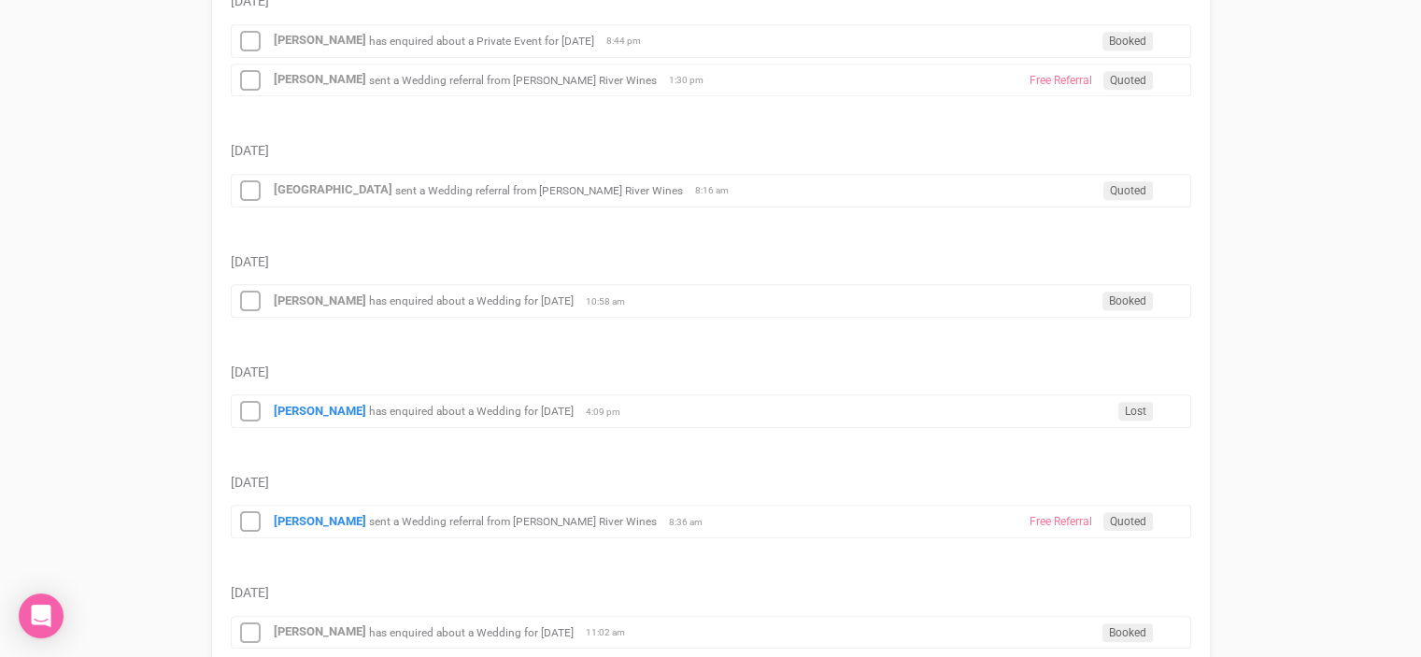
scroll to position [1494, 0]
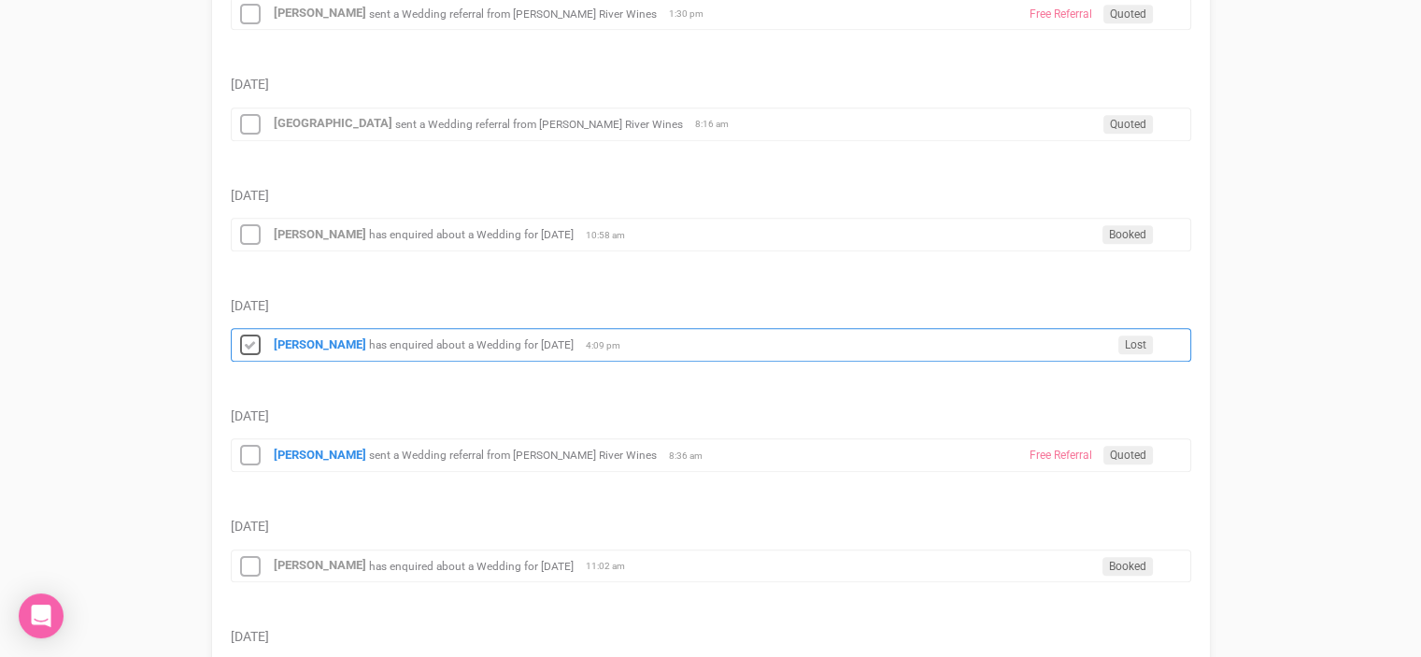
click at [251, 334] on icon at bounding box center [250, 345] width 28 height 24
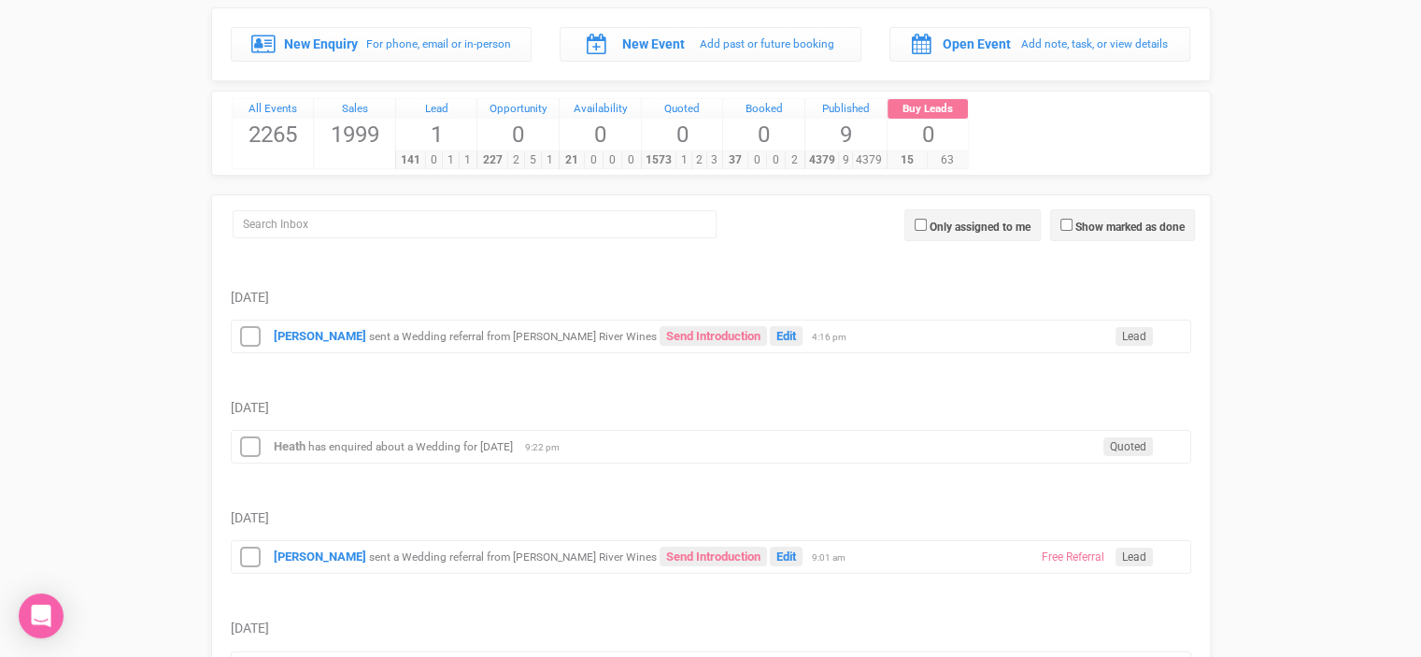
scroll to position [0, 0]
